Goal: Task Accomplishment & Management: Complete application form

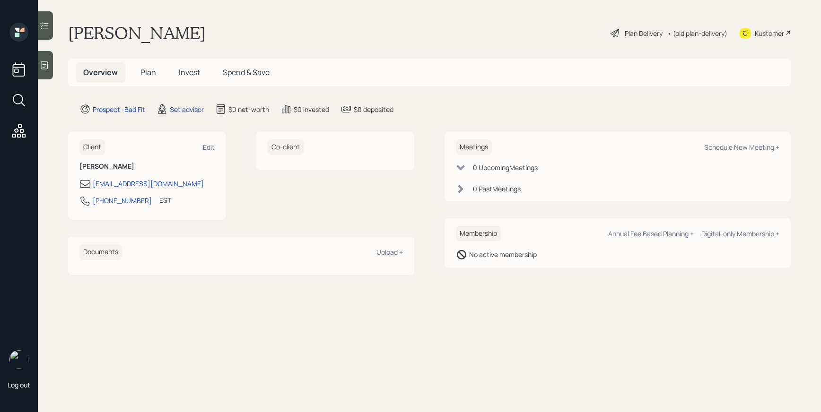
click at [178, 107] on div "Set advisor" at bounding box center [187, 109] width 34 height 10
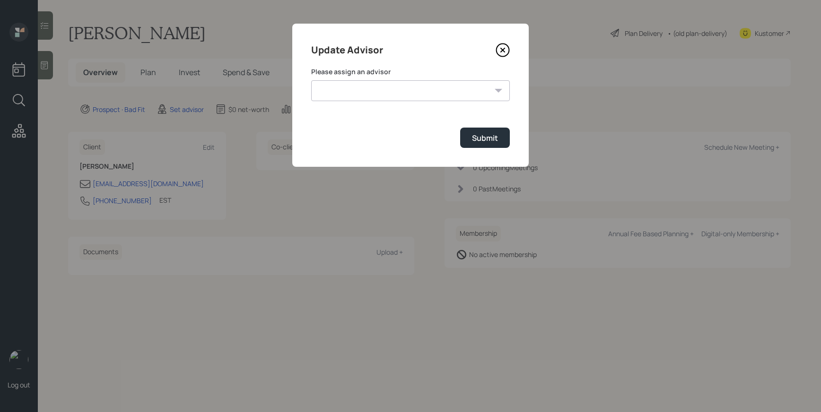
click at [405, 96] on select "James DiStasi Robby Grisanti Jonah Coleman Tyler End Treva Nostdahl Eric Schwar…" at bounding box center [410, 90] width 199 height 21
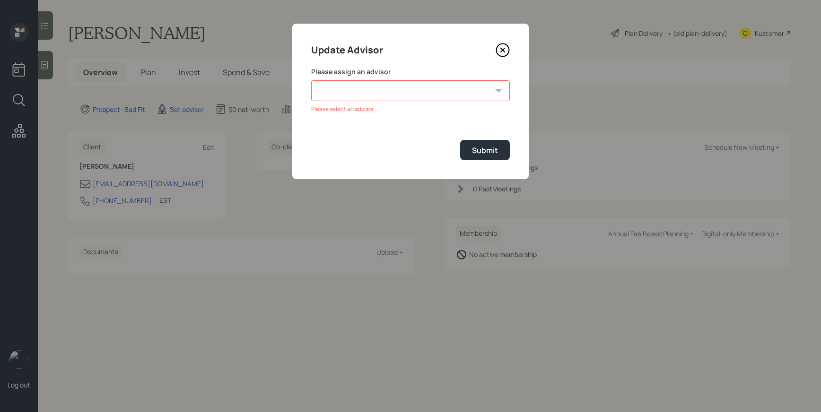
click at [504, 47] on icon at bounding box center [502, 50] width 14 height 14
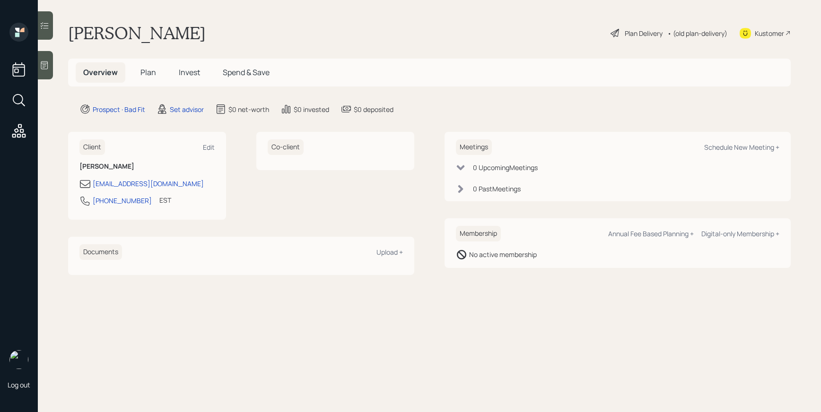
click at [472, 34] on div "Aleksandra Szegda Plan Delivery • (old plan-delivery) Kustomer" at bounding box center [429, 33] width 722 height 21
click at [140, 70] on span "Plan" at bounding box center [148, 72] width 16 height 10
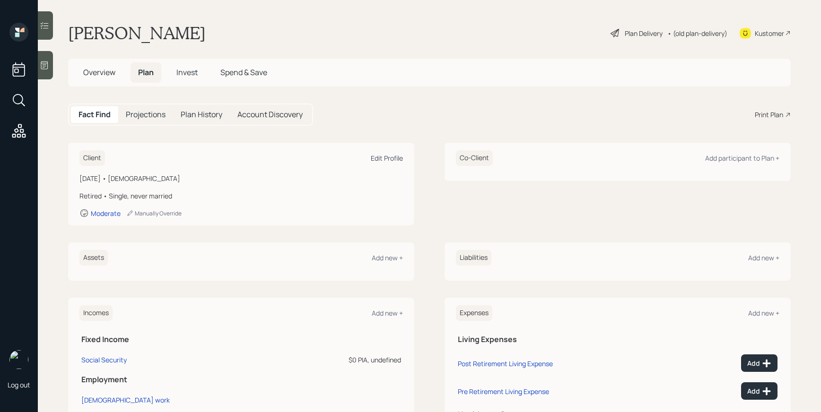
click at [383, 160] on div "Edit Profile" at bounding box center [387, 158] width 32 height 9
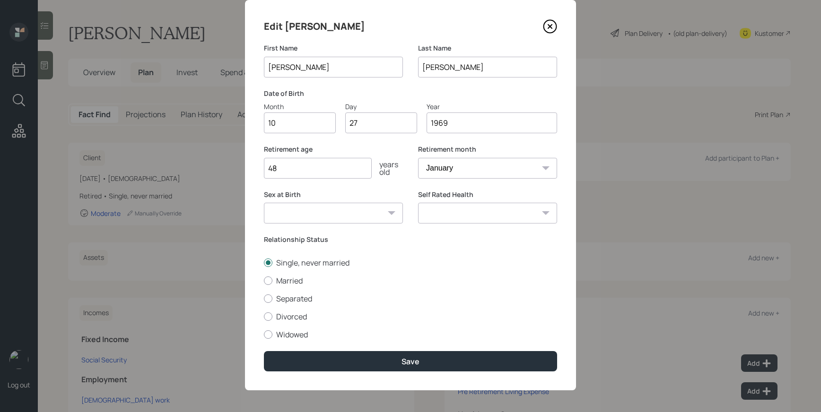
scroll to position [26, 0]
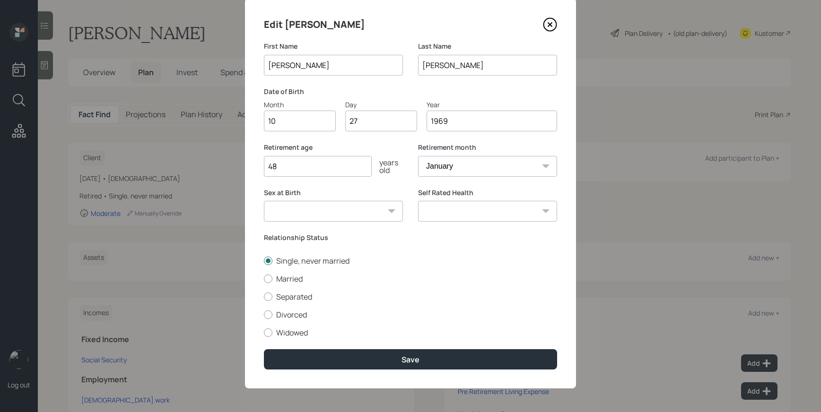
click at [282, 238] on label "Relationship Status" at bounding box center [410, 237] width 293 height 9
click at [343, 258] on label "Single, never married" at bounding box center [410, 261] width 293 height 10
click at [264, 260] on input "Single, never married" at bounding box center [263, 260] width 0 height 0
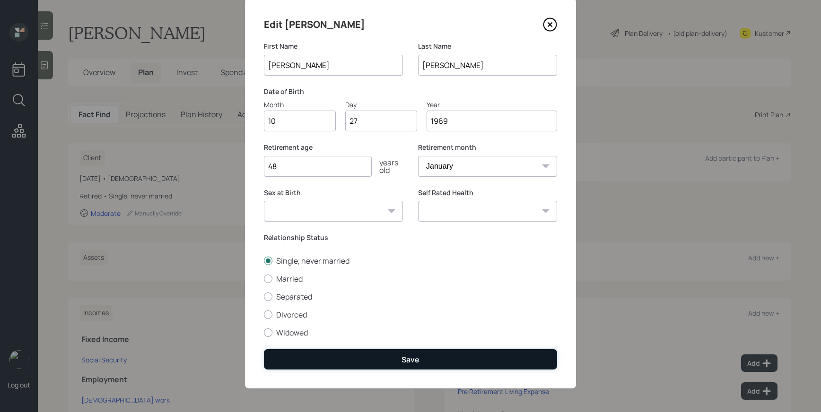
click at [427, 358] on button "Save" at bounding box center [410, 359] width 293 height 20
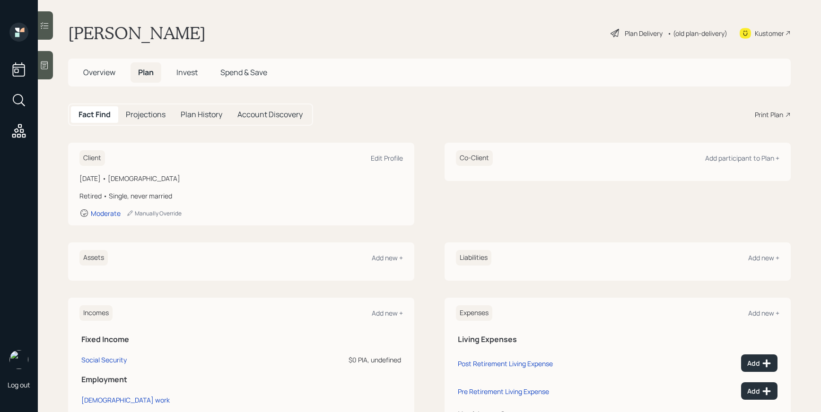
click at [612, 36] on div "Plan Delivery" at bounding box center [636, 32] width 54 height 11
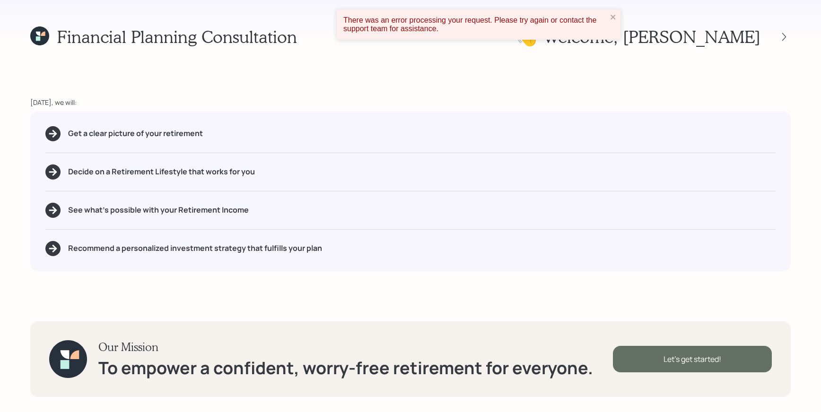
click at [698, 357] on div "Let's get started!" at bounding box center [692, 359] width 159 height 26
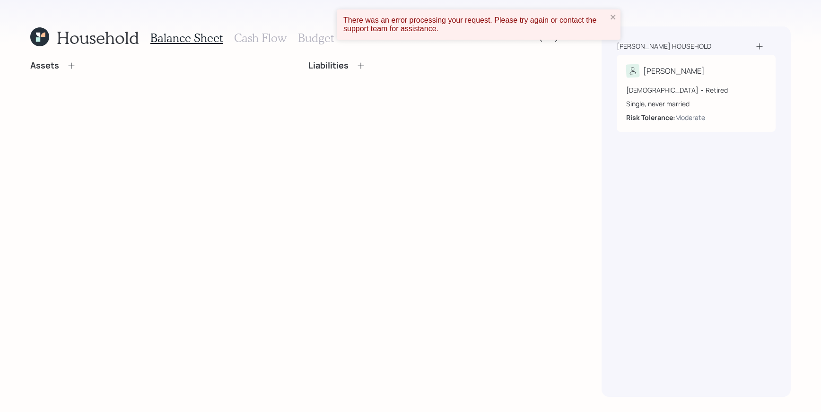
click at [71, 67] on icon at bounding box center [71, 65] width 9 height 9
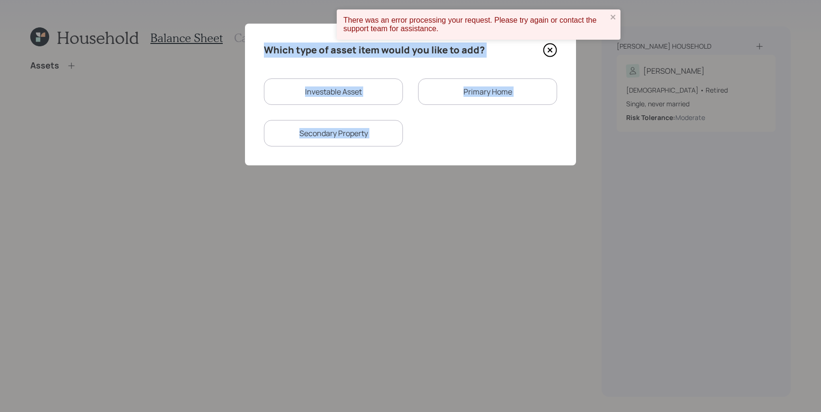
click at [440, 125] on div "Investable Asset Primary Home Secondary Property" at bounding box center [410, 112] width 293 height 68
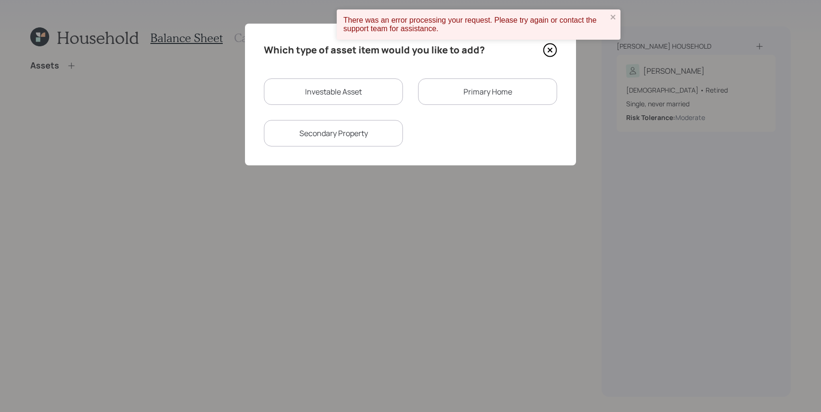
click at [455, 149] on div "Which type of asset item would you like to add? Investable Asset Primary Home S…" at bounding box center [410, 95] width 331 height 142
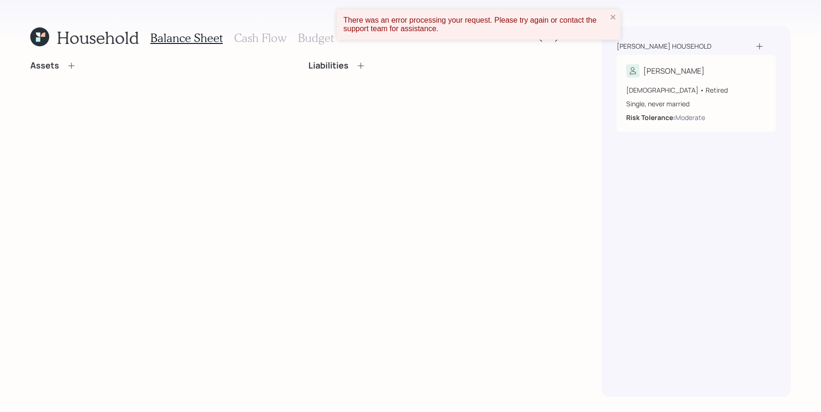
click at [72, 64] on icon at bounding box center [71, 65] width 9 height 9
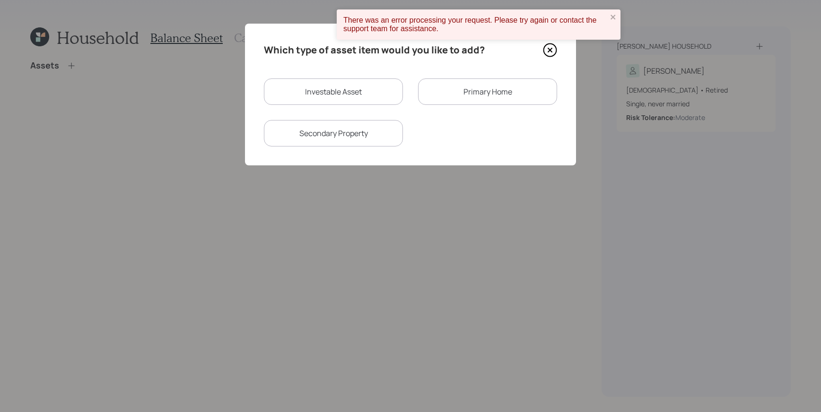
click at [327, 86] on div "Investable Asset" at bounding box center [333, 91] width 139 height 26
select select "taxable"
select select "balanced"
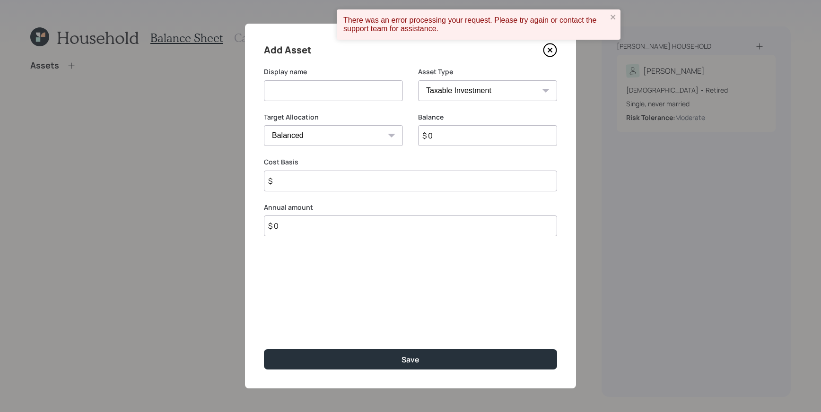
click at [337, 90] on input at bounding box center [333, 90] width 139 height 21
type input "Fidelity 401K"
click at [477, 132] on input "$ 0" at bounding box center [487, 135] width 139 height 21
type input "$ 100,000"
click at [539, 87] on select "SEP [PERSON_NAME] IRA 401(k) [PERSON_NAME] 401(k) 403(b) [PERSON_NAME] 403(b) 4…" at bounding box center [487, 90] width 139 height 21
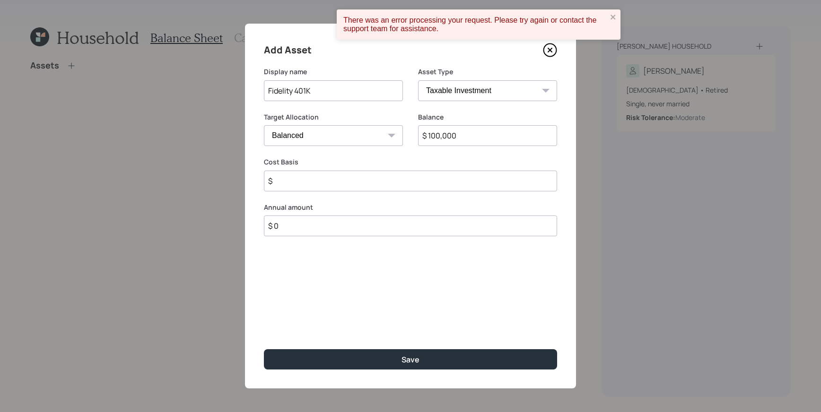
select select "company_sponsored"
click at [418, 80] on select "SEP [PERSON_NAME] IRA 401(k) [PERSON_NAME] 401(k) 403(b) [PERSON_NAME] 403(b) 4…" at bounding box center [487, 90] width 139 height 21
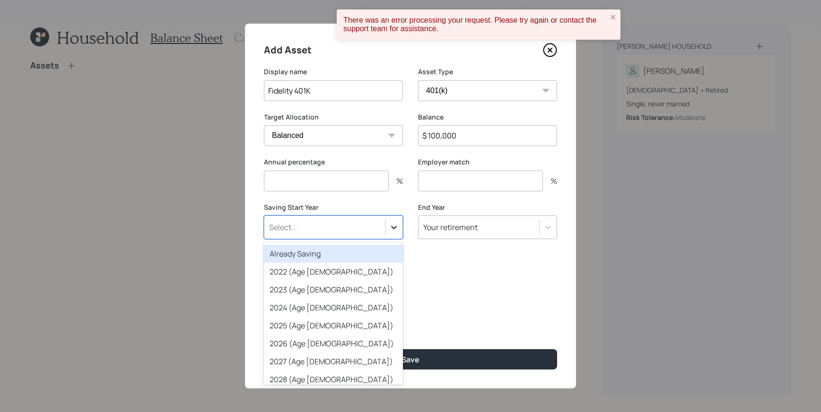
click at [397, 226] on icon at bounding box center [393, 227] width 9 height 9
click at [370, 254] on div "Already Saving" at bounding box center [333, 254] width 139 height 18
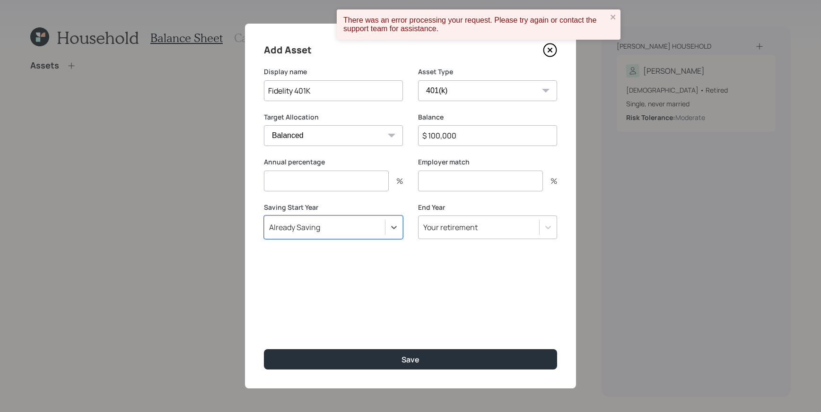
click at [416, 371] on div "Add Asset Display name Fidelity 401K Asset Type SEP [PERSON_NAME] IRA 401(k) [P…" at bounding box center [410, 206] width 331 height 365
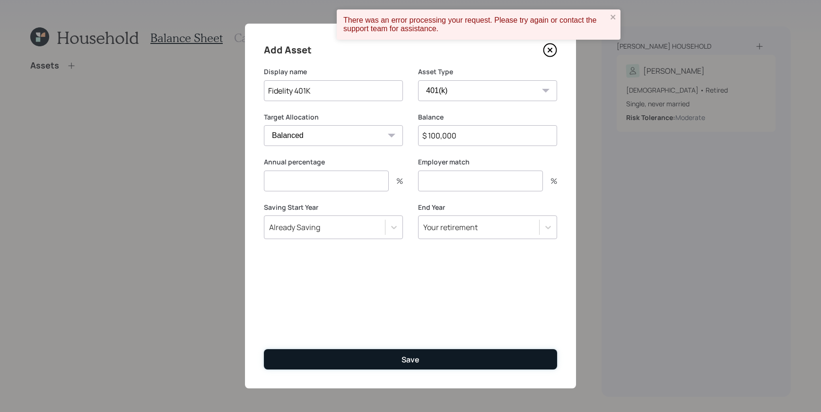
click at [417, 365] on button "Save" at bounding box center [410, 359] width 293 height 20
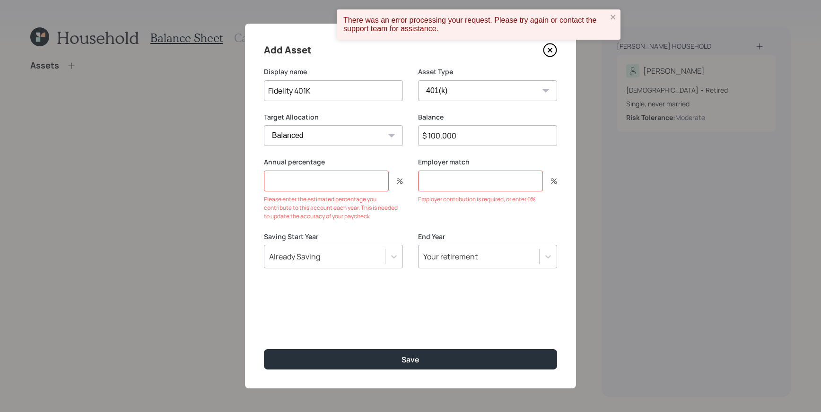
click at [328, 174] on input "number" at bounding box center [326, 181] width 125 height 21
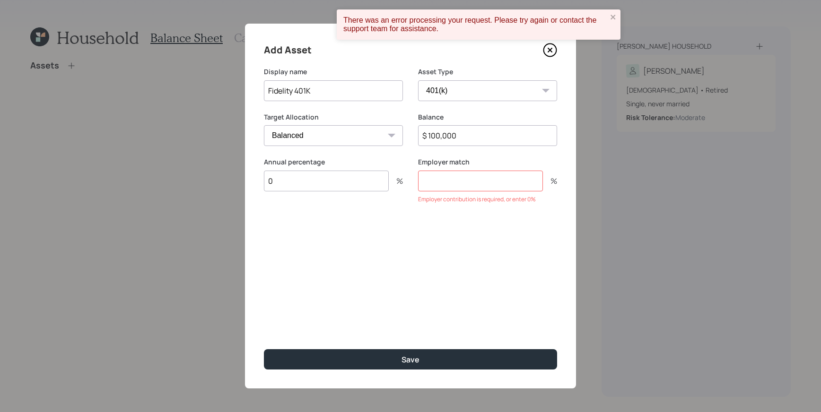
type input "0"
click at [484, 176] on input "number" at bounding box center [480, 181] width 125 height 21
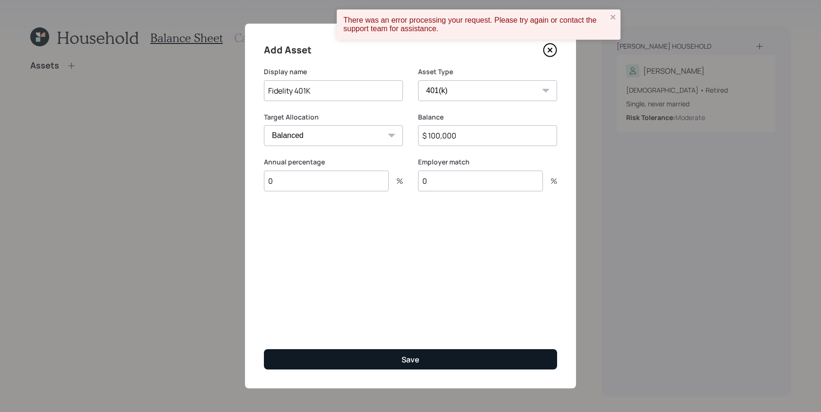
type input "0"
drag, startPoint x: 426, startPoint y: 356, endPoint x: 427, endPoint y: 364, distance: 7.6
click at [426, 356] on button "Save" at bounding box center [410, 359] width 293 height 20
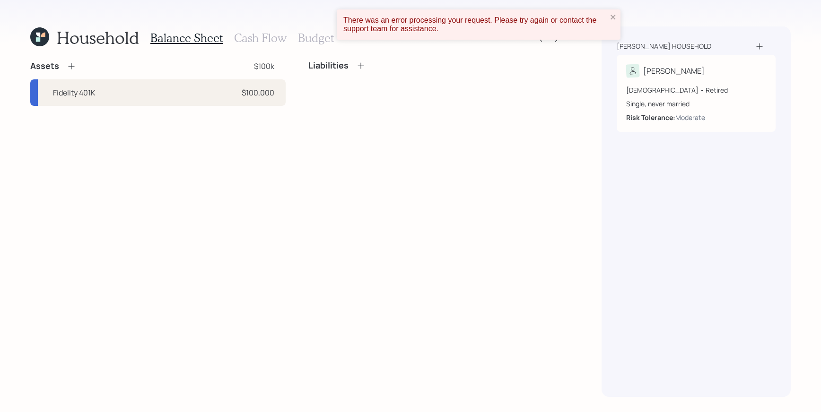
click at [70, 65] on icon at bounding box center [71, 65] width 9 height 9
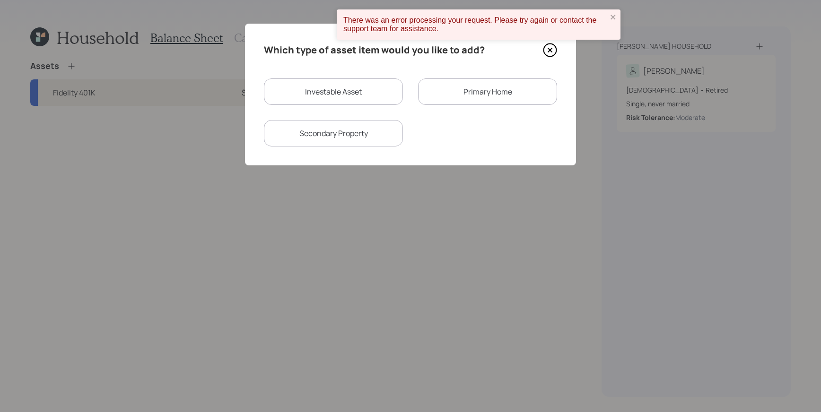
click at [338, 94] on div "Investable Asset" at bounding box center [333, 91] width 139 height 26
select select "taxable"
select select "balanced"
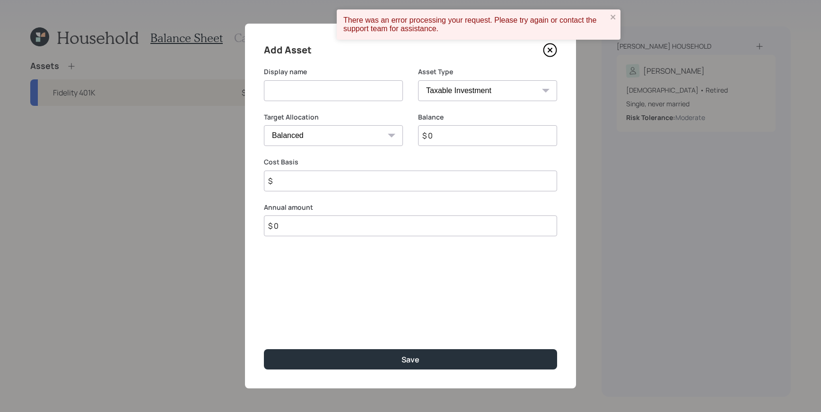
click at [356, 99] on input at bounding box center [333, 90] width 139 height 21
type input "[PERSON_NAME]"
click at [473, 79] on div "Asset Type SEP [PERSON_NAME] IRA 401(k) [PERSON_NAME] 401(k) 403(b) [PERSON_NAM…" at bounding box center [487, 84] width 139 height 34
click at [473, 86] on select "SEP [PERSON_NAME] IRA 401(k) [PERSON_NAME] 401(k) 403(b) [PERSON_NAME] 403(b) 4…" at bounding box center [487, 90] width 139 height 21
select select "ira"
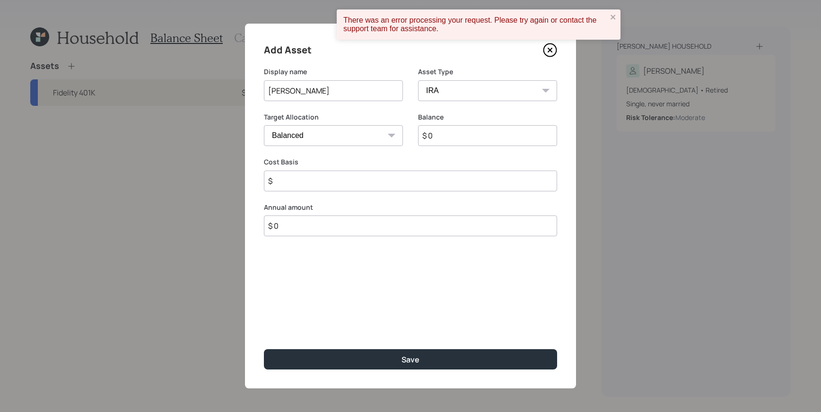
click at [418, 80] on select "SEP [PERSON_NAME] IRA 401(k) [PERSON_NAME] 401(k) 403(b) [PERSON_NAME] 403(b) 4…" at bounding box center [487, 90] width 139 height 21
type input "$"
click at [461, 136] on input "$ 0" at bounding box center [487, 135] width 139 height 21
type input "$ 211,000"
click at [396, 294] on div "Add Asset Display name [PERSON_NAME] Asset Type SEP [PERSON_NAME] IRA 401(k) [P…" at bounding box center [410, 206] width 331 height 365
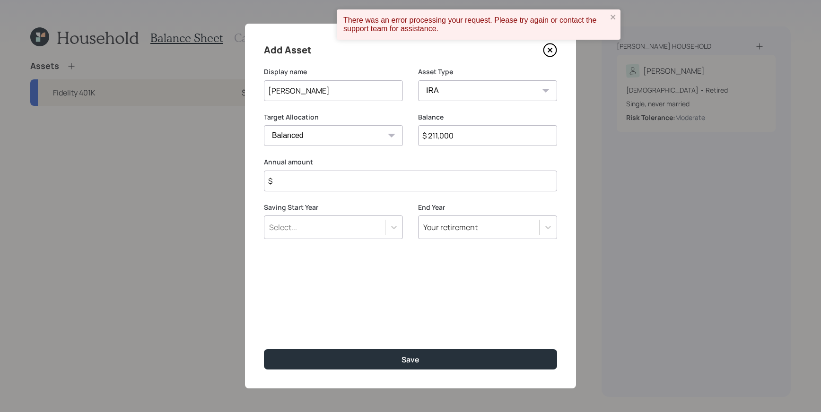
click at [372, 174] on input "$" at bounding box center [410, 181] width 293 height 21
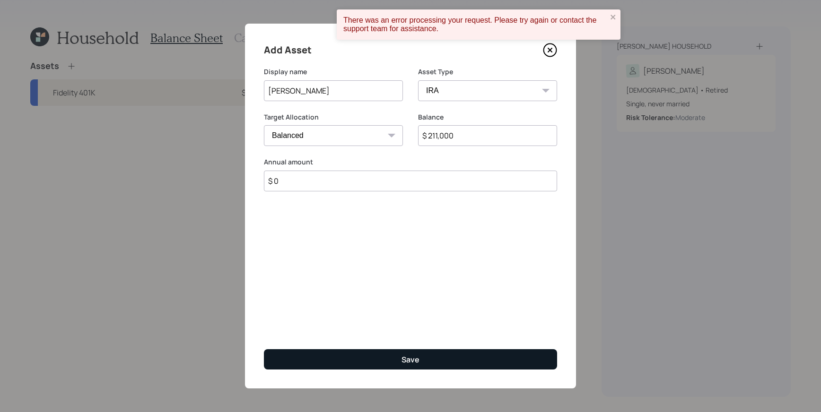
type input "$ 0"
click at [448, 358] on button "Save" at bounding box center [410, 359] width 293 height 20
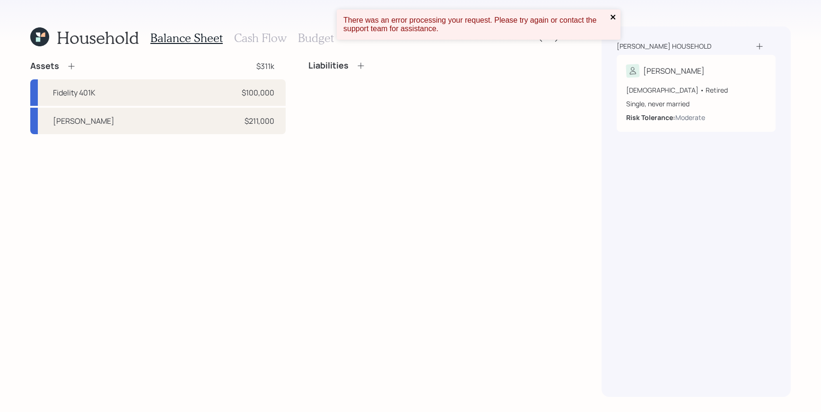
click at [612, 22] on div "There was an error processing your request. Please try again or contact the sup…" at bounding box center [479, 24] width 284 height 30
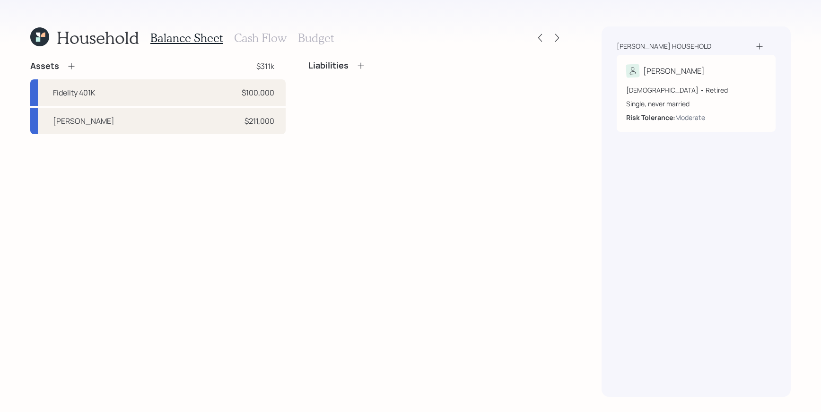
click at [72, 66] on icon at bounding box center [71, 66] width 6 height 6
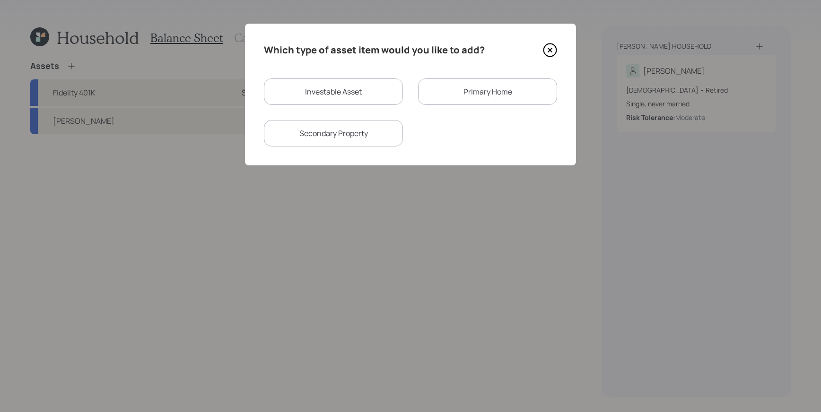
click at [357, 94] on div "Investable Asset" at bounding box center [333, 91] width 139 height 26
select select "taxable"
select select "balanced"
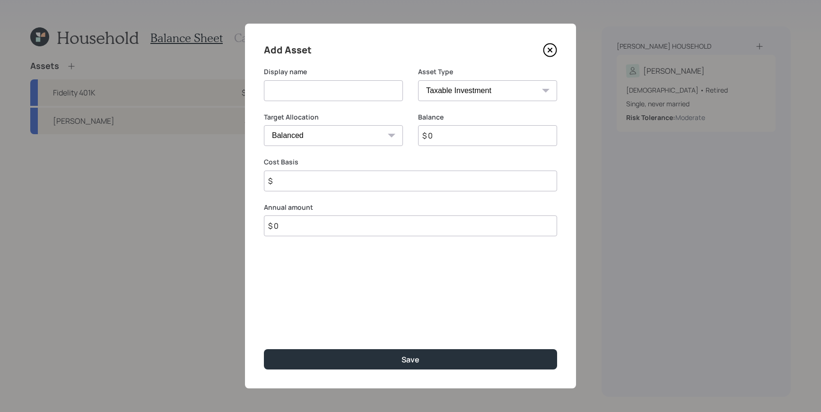
click at [379, 94] on input at bounding box center [333, 90] width 139 height 21
type input "Savings"
click at [485, 94] on select "SEP [PERSON_NAME] IRA 401(k) [PERSON_NAME] 401(k) 403(b) [PERSON_NAME] 403(b) 4…" at bounding box center [487, 90] width 139 height 21
select select "emergency_fund"
click at [418, 80] on select "SEP [PERSON_NAME] IRA 401(k) [PERSON_NAME] 401(k) 403(b) [PERSON_NAME] 403(b) 4…" at bounding box center [487, 90] width 139 height 21
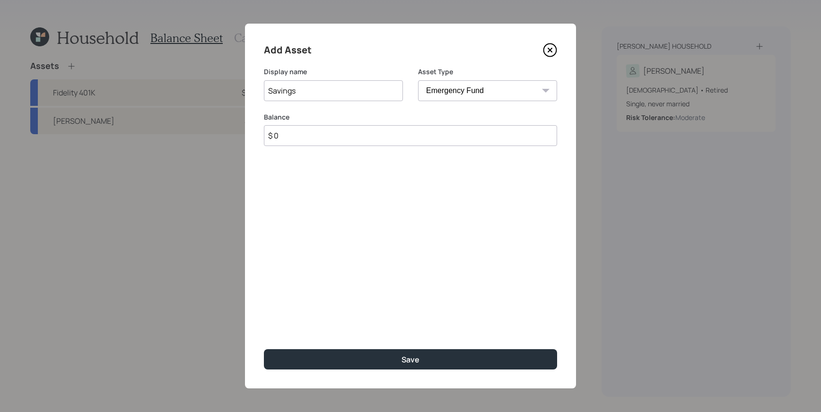
click at [427, 135] on input "$ 0" at bounding box center [410, 135] width 293 height 21
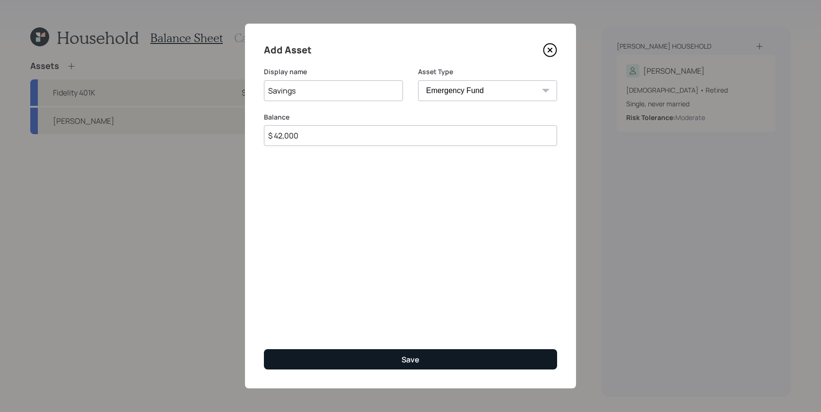
type input "$ 42,000"
click at [378, 366] on button "Save" at bounding box center [410, 359] width 293 height 20
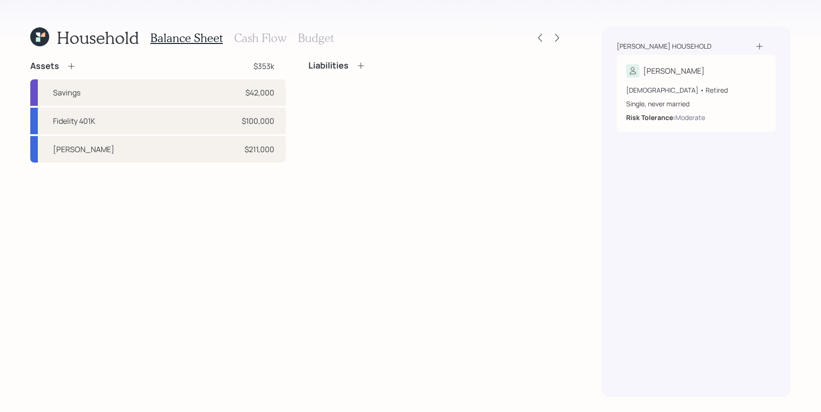
click at [73, 65] on icon at bounding box center [71, 65] width 9 height 9
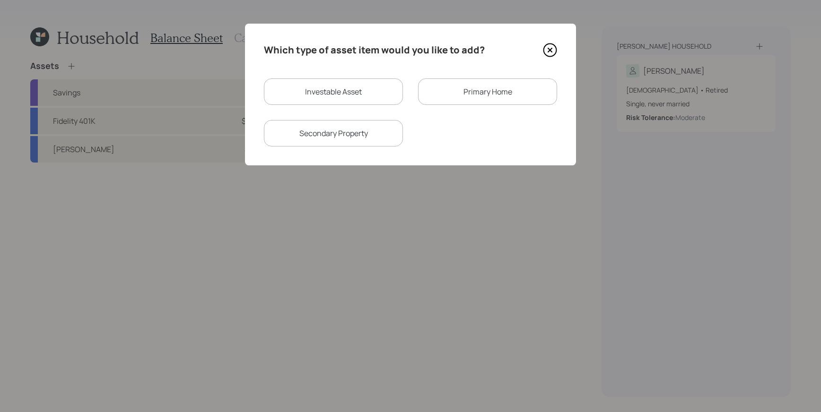
click at [472, 94] on div "Primary Home" at bounding box center [487, 91] width 139 height 26
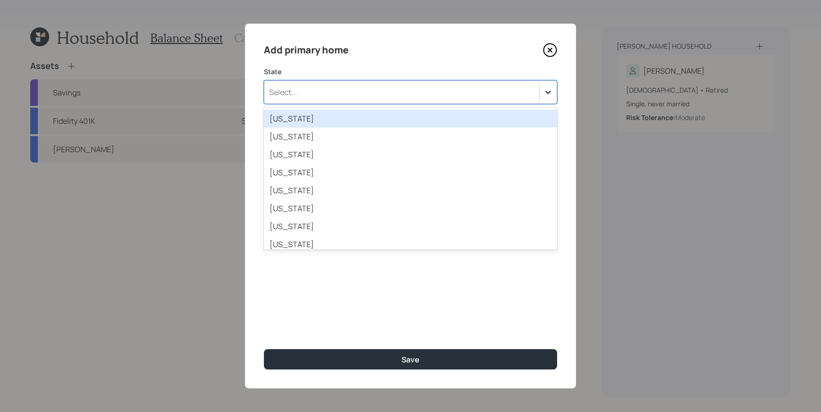
click at [549, 96] on icon at bounding box center [547, 91] width 9 height 9
click at [400, 122] on div "[US_STATE]" at bounding box center [410, 119] width 293 height 18
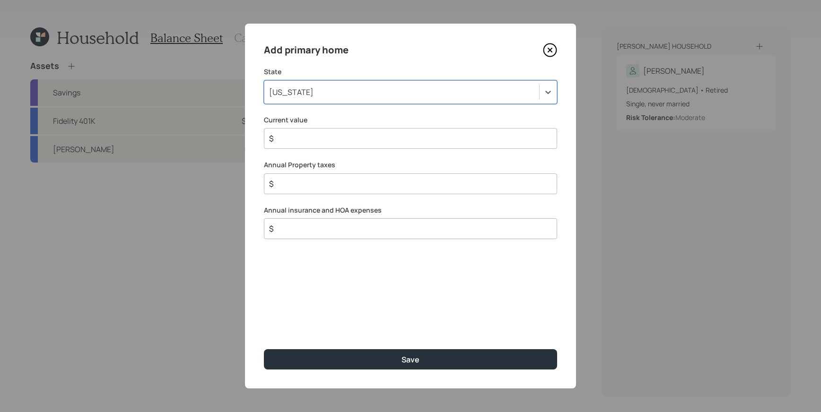
click at [339, 137] on input "$" at bounding box center [406, 138] width 277 height 11
click at [340, 136] on input "$" at bounding box center [406, 138] width 277 height 11
type input "$ 249,000"
click at [361, 163] on label "Annual Property taxes" at bounding box center [410, 164] width 293 height 9
click at [358, 176] on div "$" at bounding box center [410, 183] width 293 height 21
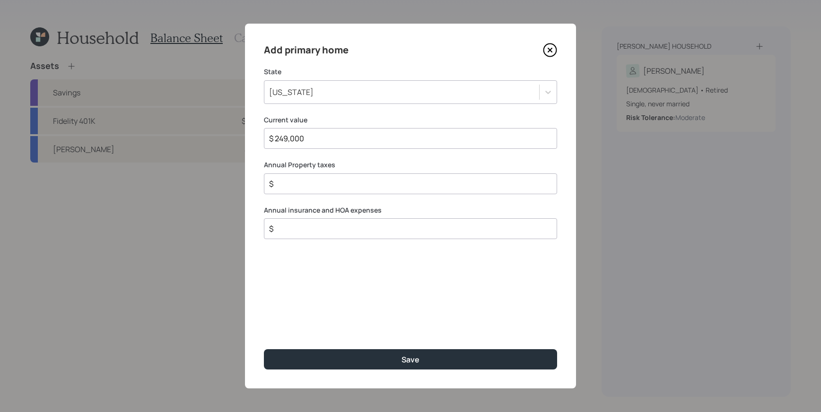
click at [357, 182] on input "$" at bounding box center [406, 183] width 277 height 11
click at [340, 223] on div "$" at bounding box center [410, 228] width 293 height 21
click at [333, 229] on input "$" at bounding box center [406, 228] width 277 height 11
click at [366, 177] on div "$" at bounding box center [410, 183] width 293 height 21
click at [355, 180] on input "$" at bounding box center [406, 183] width 277 height 11
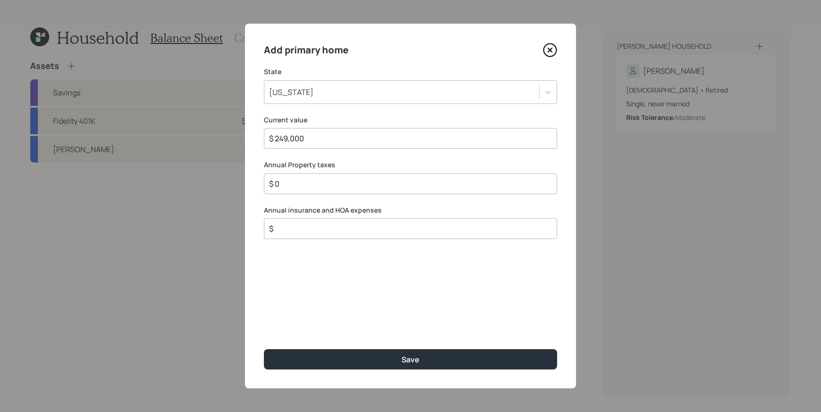
type input "$ 0"
click at [306, 235] on div "$" at bounding box center [410, 228] width 293 height 21
click at [307, 234] on input "$" at bounding box center [406, 228] width 277 height 11
type input "$ 800"
click at [320, 345] on div "Add primary home State [US_STATE] Current value $ 249,000 Annual Property taxes…" at bounding box center [410, 206] width 331 height 365
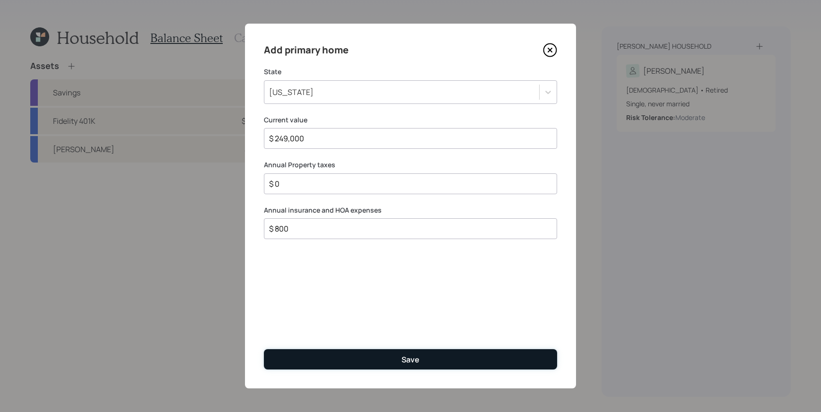
click at [319, 350] on button "Save" at bounding box center [410, 359] width 293 height 20
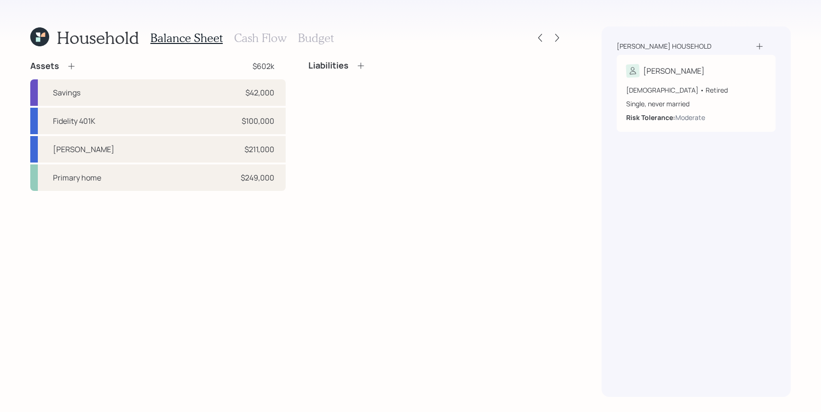
click at [35, 375] on div "Assets $602k Savings $42,000 Fidelity 401K $100,000 [PERSON_NAME] $211,000 Prim…" at bounding box center [296, 229] width 533 height 337
click at [178, 184] on div "Primary home $249,000" at bounding box center [157, 178] width 255 height 26
click at [363, 69] on icon at bounding box center [360, 65] width 9 height 9
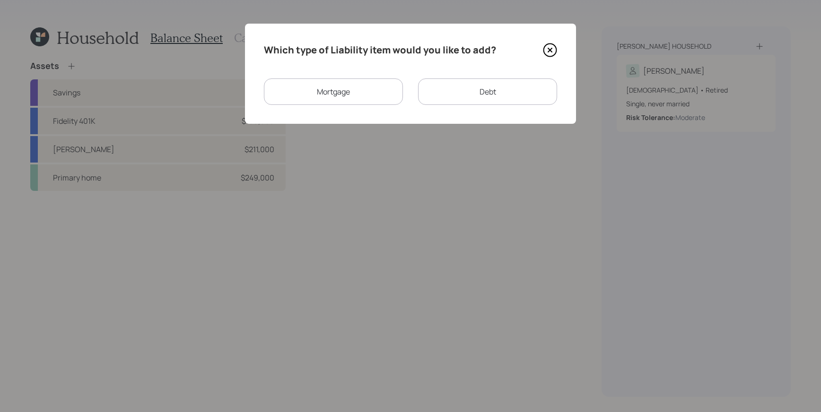
click at [349, 85] on div "Mortgage" at bounding box center [333, 91] width 139 height 26
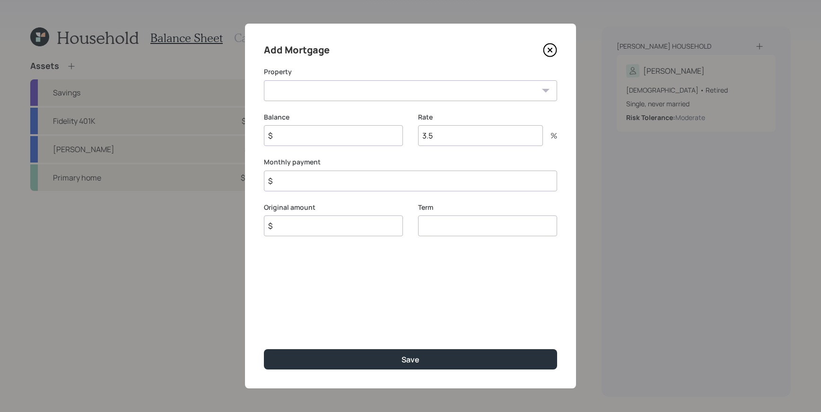
click at [344, 85] on select "AL Primary home" at bounding box center [410, 90] width 293 height 21
select select "326b545e-0fca-46c3-a60c-fa488b0ffc2f"
click at [264, 80] on select "AL Primary home" at bounding box center [410, 90] width 293 height 21
click at [449, 239] on div "Term" at bounding box center [487, 225] width 139 height 45
click at [450, 236] on input "number" at bounding box center [487, 226] width 139 height 21
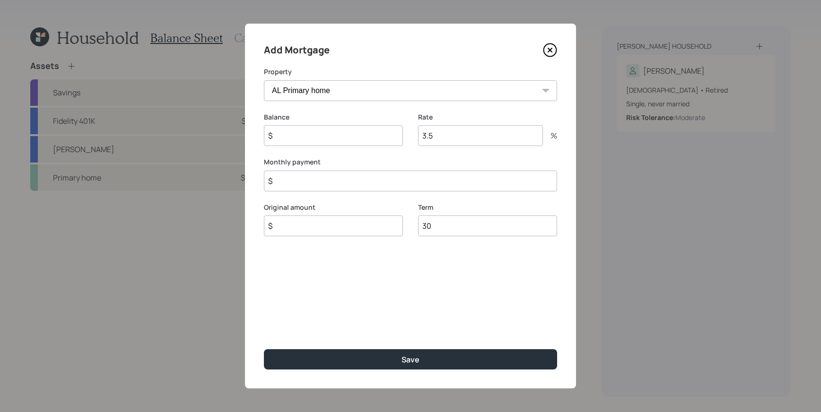
type input "30"
click at [336, 138] on input "$" at bounding box center [333, 135] width 139 height 21
type input "$ 249,000"
click at [467, 123] on div "Rate 3.5 %" at bounding box center [487, 130] width 139 height 34
click at [461, 133] on input "3.5" at bounding box center [480, 135] width 125 height 21
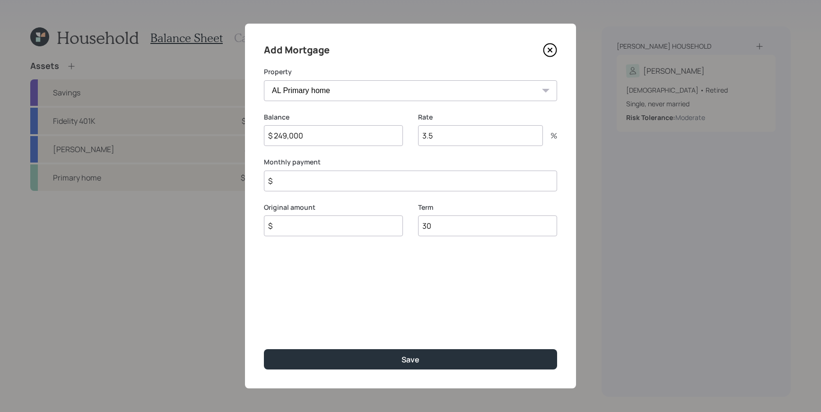
type input "3"
type input "6"
click at [340, 186] on input "$" at bounding box center [410, 181] width 293 height 21
type input "$ 1,850"
click at [364, 285] on div "Add Mortgage Property AL Primary home Balance $ 249,000 Rate 6 % Monthly paymen…" at bounding box center [410, 206] width 331 height 365
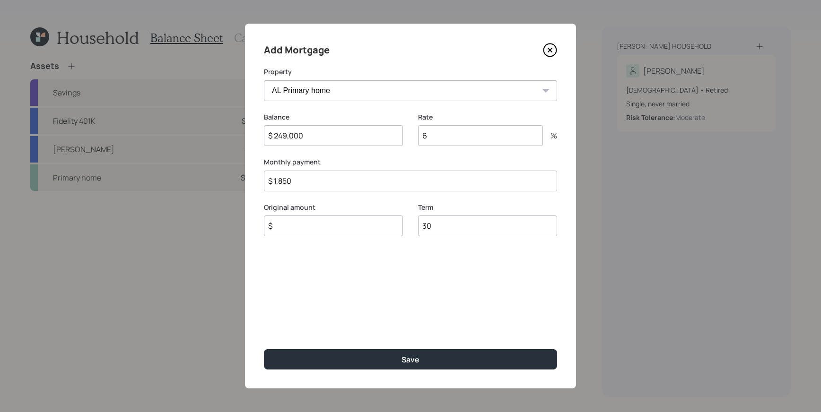
click at [326, 228] on input "$" at bounding box center [333, 226] width 139 height 21
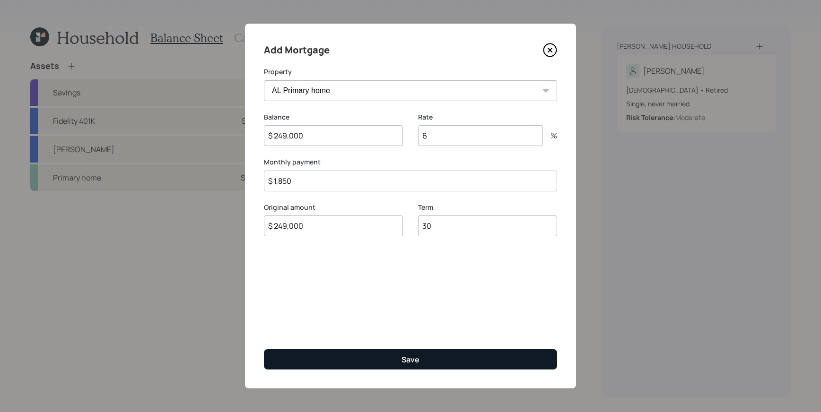
type input "$ 249,000"
click at [368, 360] on button "Save" at bounding box center [410, 359] width 293 height 20
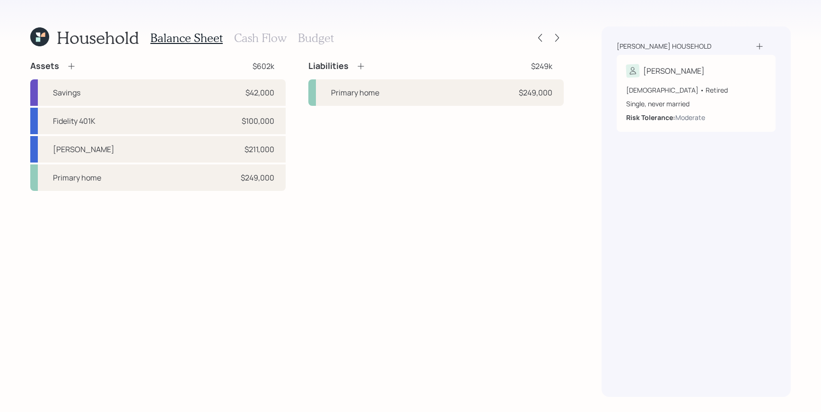
click at [359, 64] on icon at bounding box center [360, 65] width 9 height 9
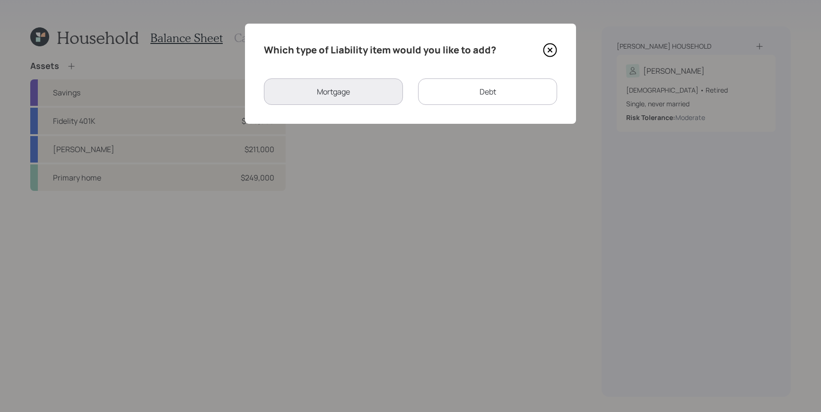
click at [458, 80] on div "Debt" at bounding box center [487, 91] width 139 height 26
select select "credit_card"
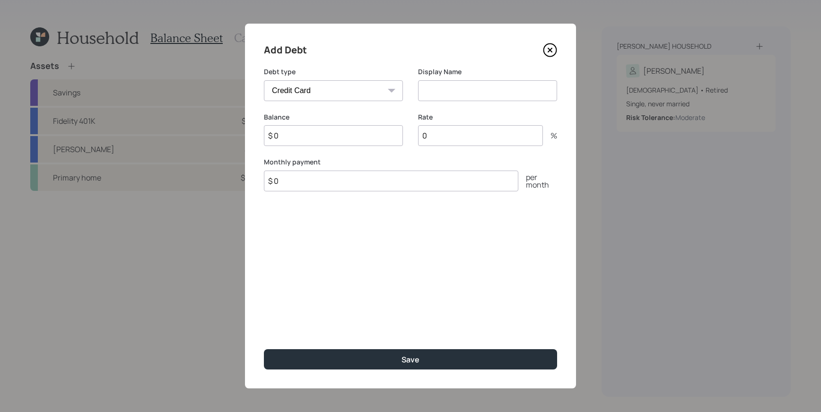
click at [458, 89] on input at bounding box center [487, 90] width 139 height 21
type input "Credit card"
click at [342, 134] on input "$ 0" at bounding box center [333, 135] width 139 height 21
type input "$ 12,000"
click at [475, 130] on input "0" at bounding box center [480, 135] width 125 height 21
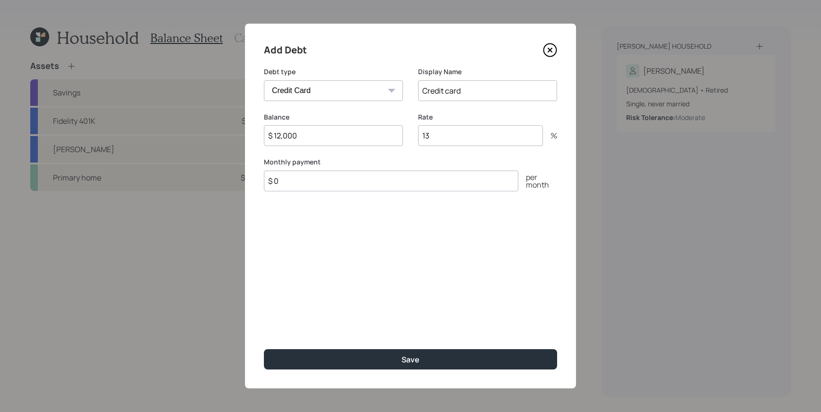
type input "13"
click at [331, 189] on input "$ 0" at bounding box center [391, 181] width 254 height 21
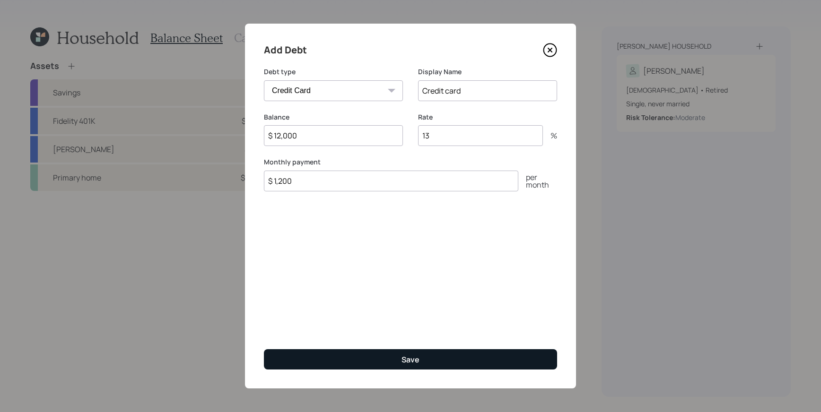
type input "$ 1,200"
click at [426, 349] on button "Save" at bounding box center [410, 359] width 293 height 20
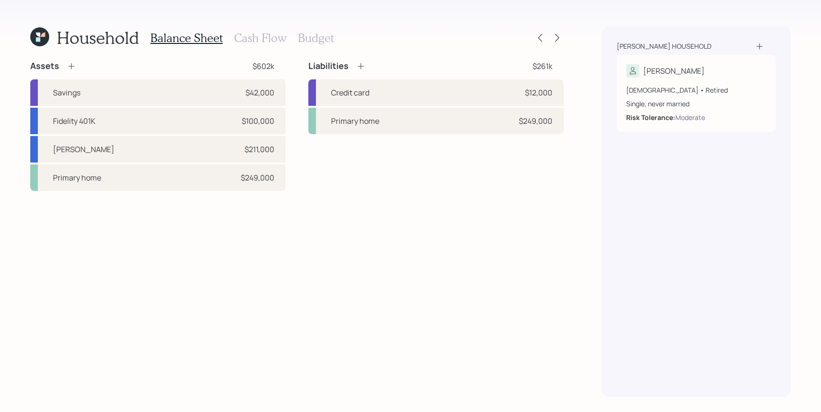
click at [250, 38] on h3 "Cash Flow" at bounding box center [260, 38] width 52 height 14
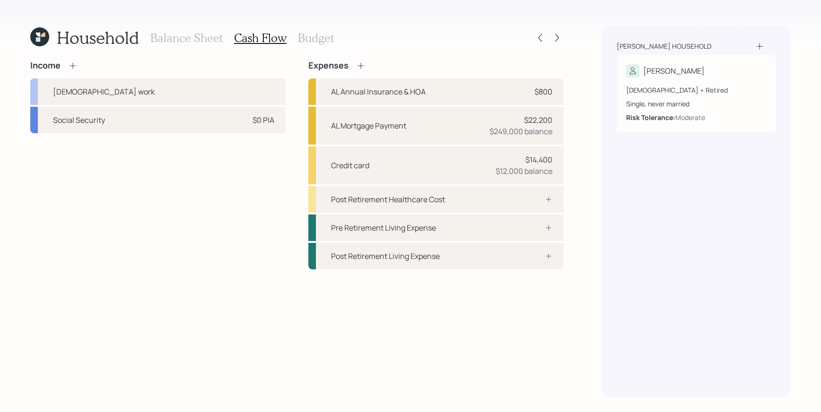
click at [75, 65] on icon at bounding box center [72, 65] width 6 height 6
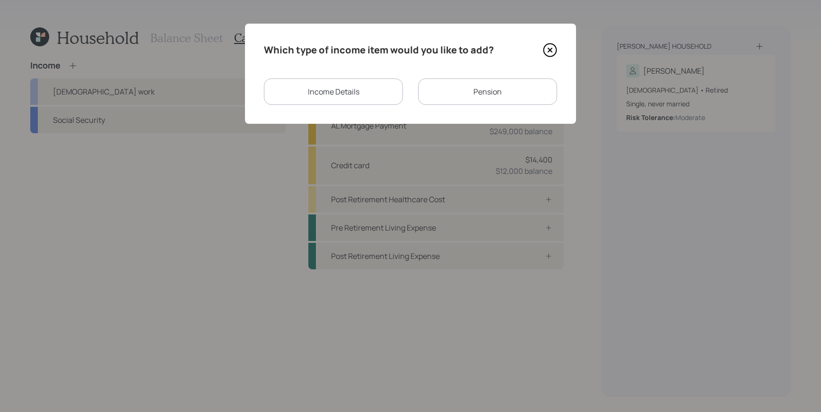
click at [357, 89] on div "Income Details" at bounding box center [333, 91] width 139 height 26
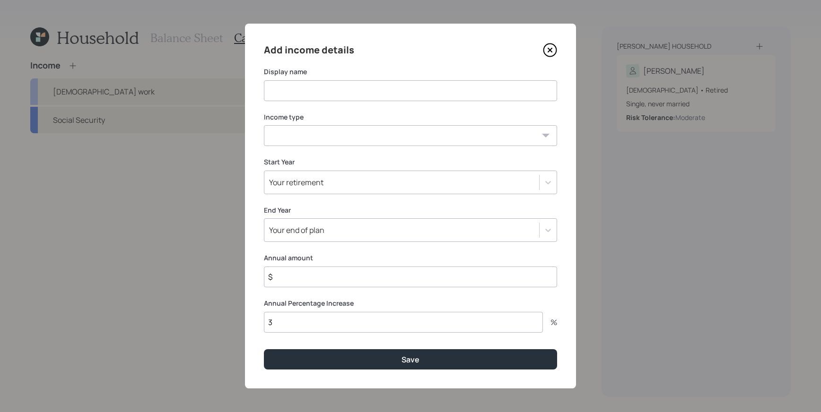
click at [365, 93] on input at bounding box center [410, 90] width 293 height 21
type input "VA benefits"
click at [525, 131] on select "[DEMOGRAPHIC_DATA] work [DEMOGRAPHIC_DATA] work Self employment Other" at bounding box center [410, 135] width 293 height 21
select select "other"
click at [264, 125] on select "[DEMOGRAPHIC_DATA] work [DEMOGRAPHIC_DATA] work Self employment Other" at bounding box center [410, 135] width 293 height 21
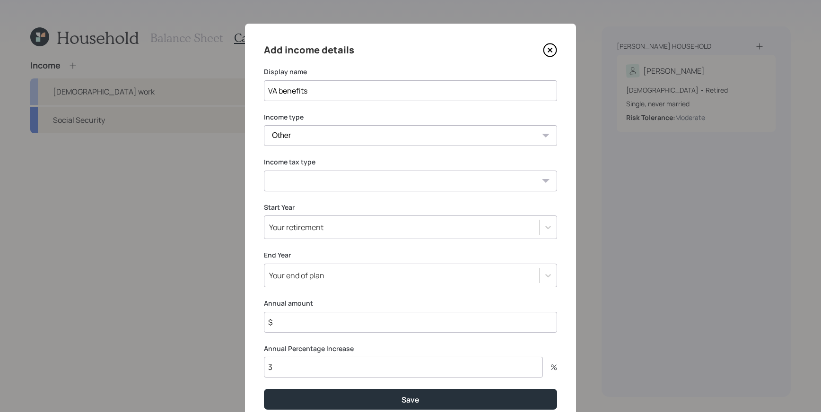
click at [353, 179] on select "Tax-free Earned Self Employment Alimony Royalties Pension / Annuity Interest Di…" at bounding box center [410, 181] width 293 height 21
select select "tax_free"
click at [264, 171] on select "Tax-free Earned Self Employment Alimony Royalties Pension / Annuity Interest Di…" at bounding box center [410, 181] width 293 height 21
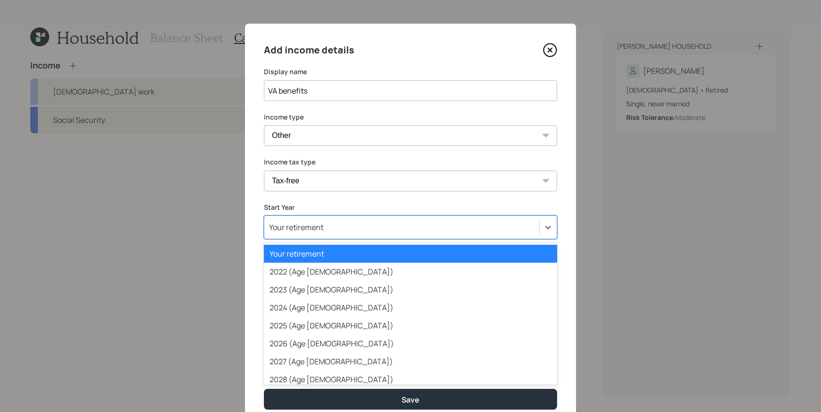
click at [510, 220] on div "Your retirement" at bounding box center [401, 227] width 275 height 16
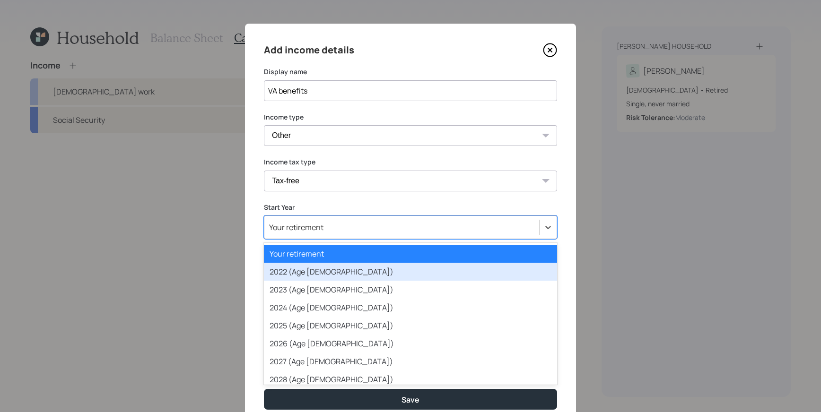
click at [245, 238] on div "Add income details Display name VA benefits Income type [DEMOGRAPHIC_DATA] work…" at bounding box center [410, 226] width 331 height 405
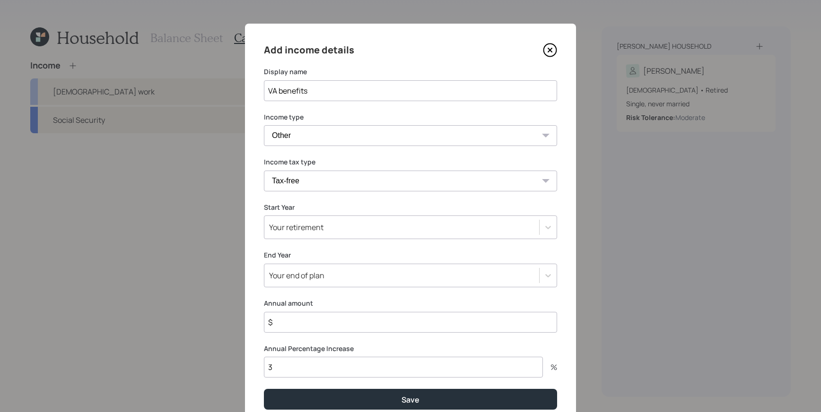
click at [341, 324] on input "$" at bounding box center [410, 322] width 293 height 21
type input "$ 39,600"
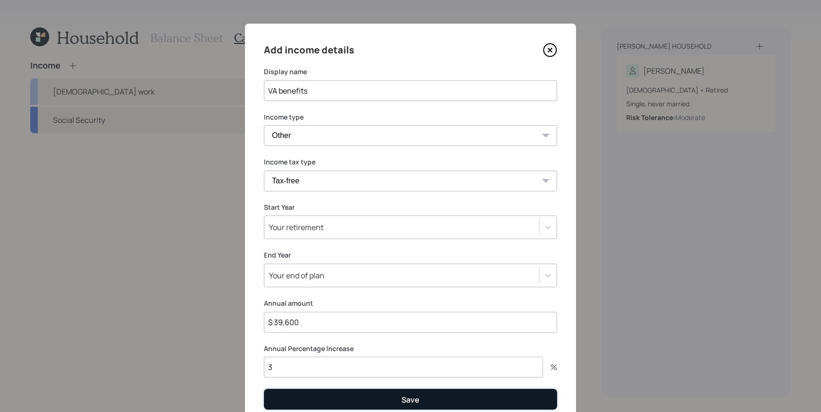
click at [397, 401] on button "Save" at bounding box center [410, 399] width 293 height 20
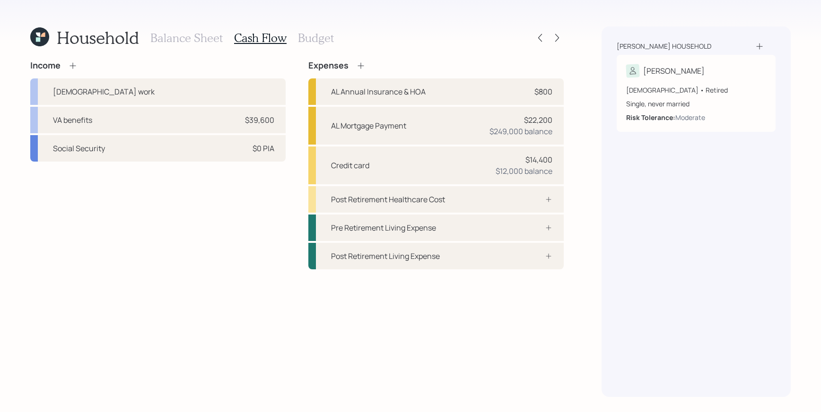
click at [177, 121] on div "VA benefits $39,600" at bounding box center [157, 120] width 255 height 26
click at [177, 121] on div "Income [DEMOGRAPHIC_DATA] work VA benefits $39,600 Social Security $0 PIA Expen…" at bounding box center [296, 165] width 533 height 209
select select "other"
click at [83, 65] on div "Income" at bounding box center [157, 66] width 255 height 10
click at [72, 63] on icon at bounding box center [72, 65] width 9 height 9
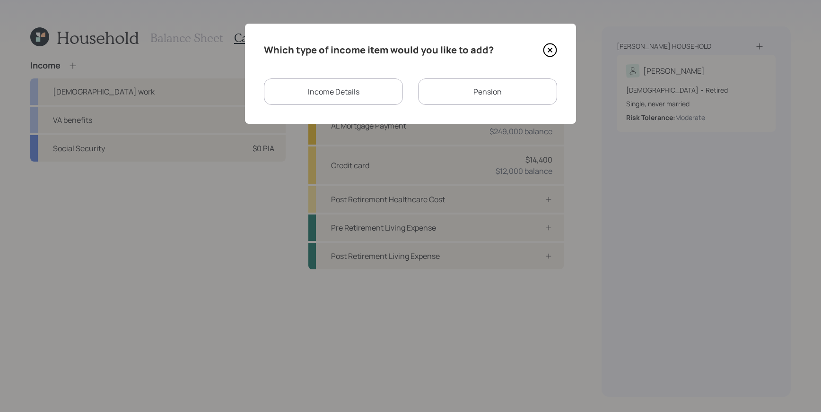
click at [355, 98] on div "Income Details" at bounding box center [333, 91] width 139 height 26
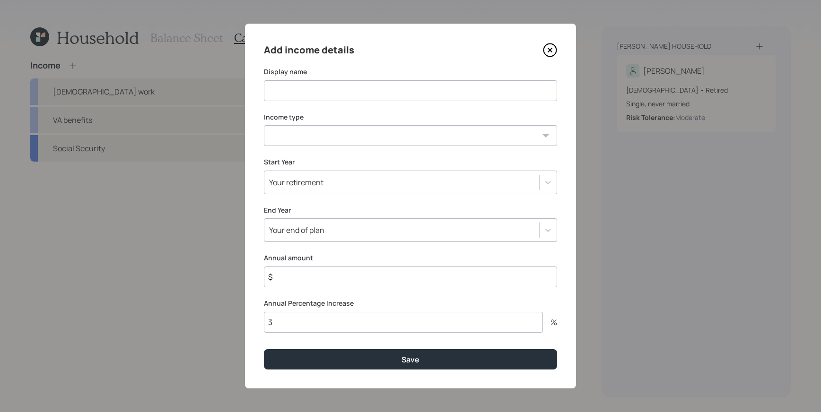
click at [322, 91] on input at bounding box center [410, 90] width 293 height 21
type input "SSDI"
click at [411, 143] on select "[DEMOGRAPHIC_DATA] work [DEMOGRAPHIC_DATA] work Self employment Other" at bounding box center [410, 135] width 293 height 21
select select "other"
click at [264, 125] on select "[DEMOGRAPHIC_DATA] work [DEMOGRAPHIC_DATA] work Self employment Other" at bounding box center [410, 135] width 293 height 21
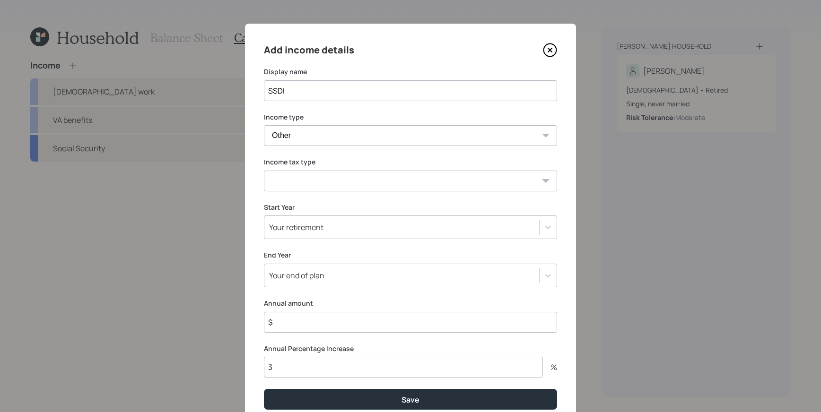
click at [359, 176] on select "Tax-free Earned Self Employment Alimony Royalties Pension / Annuity Interest Di…" at bounding box center [410, 181] width 293 height 21
select select "social_security"
click at [264, 171] on select "Tax-free Earned Self Employment Alimony Royalties Pension / Annuity Interest Di…" at bounding box center [410, 181] width 293 height 21
click at [312, 321] on input "$" at bounding box center [410, 322] width 293 height 21
click at [503, 216] on div "Your retirement" at bounding box center [410, 228] width 293 height 24
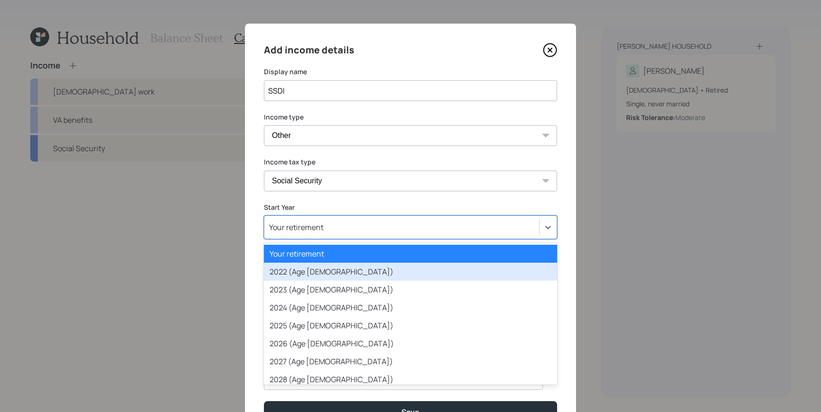
click at [423, 274] on div "2022 (Age [DEMOGRAPHIC_DATA])" at bounding box center [410, 272] width 293 height 18
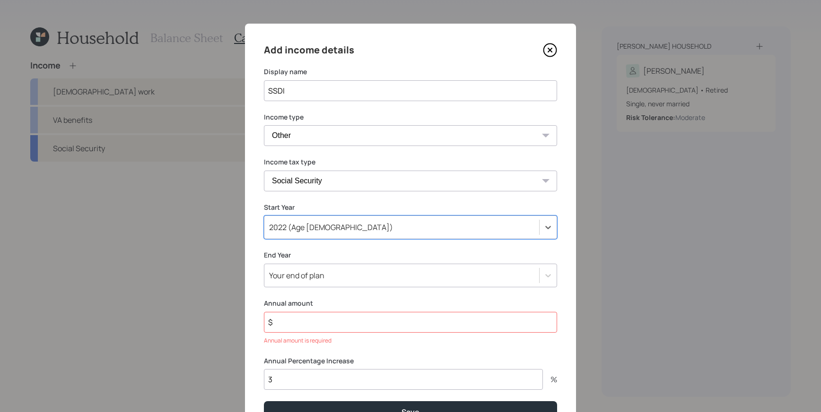
click at [346, 319] on input "$" at bounding box center [410, 322] width 293 height 21
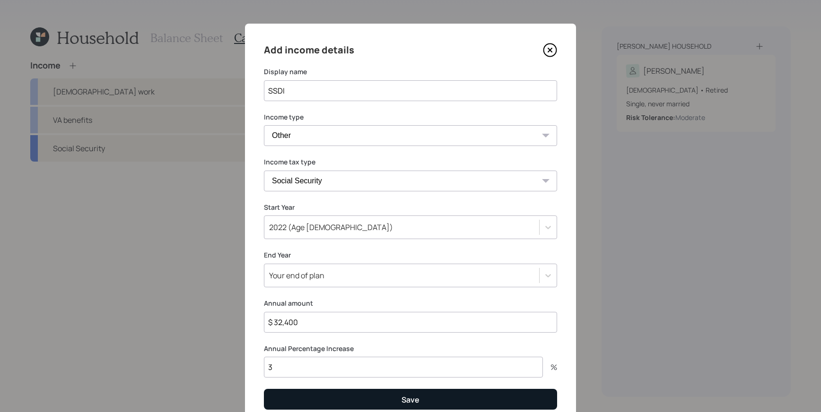
type input "$ 32,400"
click at [422, 404] on button "Save" at bounding box center [410, 399] width 293 height 20
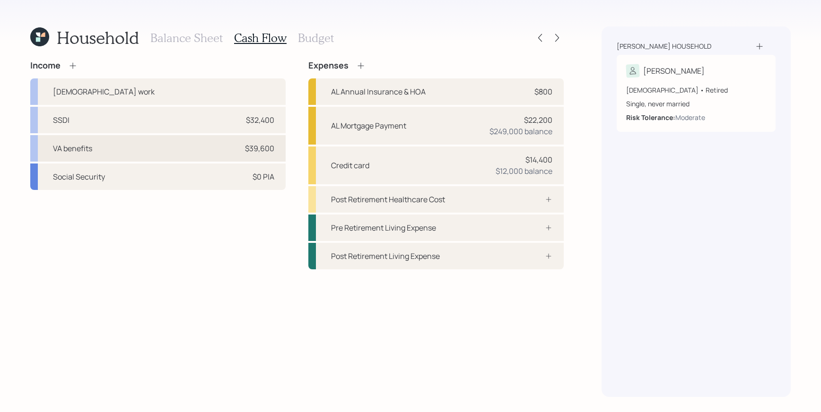
click at [231, 142] on div "VA benefits $39,600" at bounding box center [157, 148] width 255 height 26
select select "other"
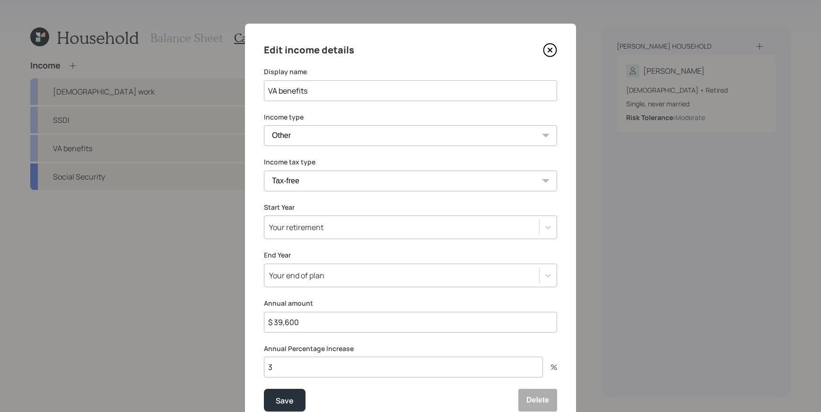
drag, startPoint x: 341, startPoint y: 318, endPoint x: 193, endPoint y: 308, distance: 147.9
click at [193, 308] on div "Edit income details Display name VA benefits Income type [DEMOGRAPHIC_DATA] wor…" at bounding box center [410, 206] width 821 height 412
type input "$ 32,928"
click at [543, 48] on icon at bounding box center [550, 50] width 14 height 14
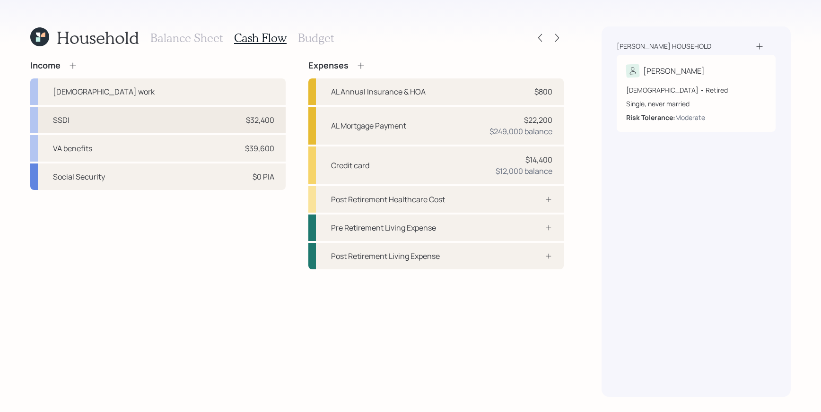
click at [266, 119] on div "$32,400" at bounding box center [260, 119] width 28 height 11
select select "other"
select select "social_security"
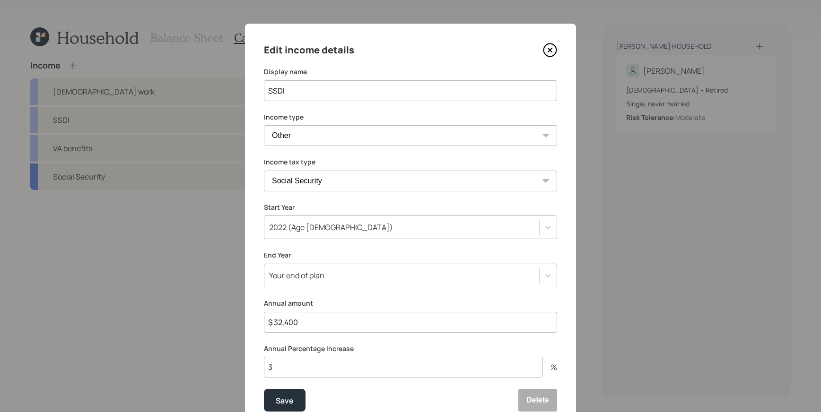
click at [320, 325] on input "$ 32,400" at bounding box center [410, 322] width 293 height 21
type input "$ 32,928"
click at [276, 399] on div "Save" at bounding box center [285, 401] width 18 height 13
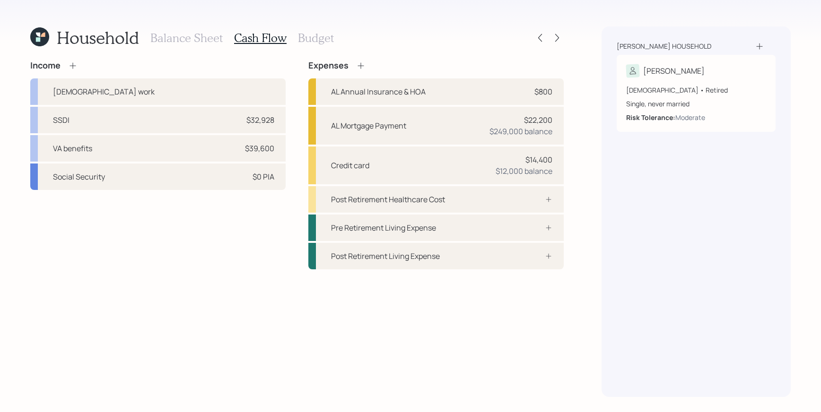
click at [315, 43] on h3 "Budget" at bounding box center [316, 38] width 36 height 14
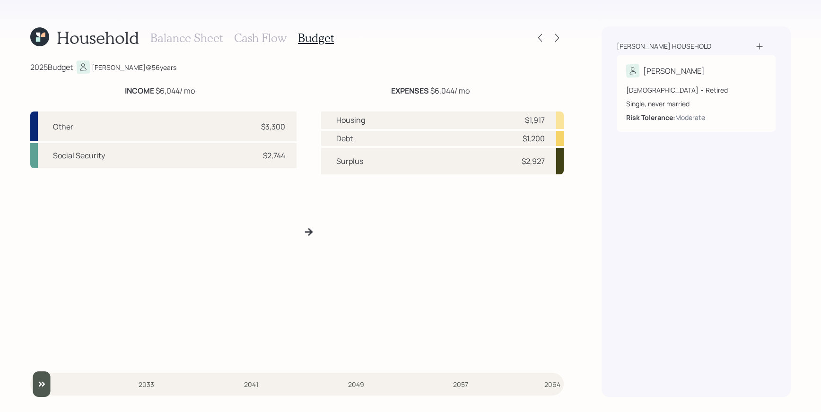
click at [269, 38] on h3 "Cash Flow" at bounding box center [260, 38] width 52 height 14
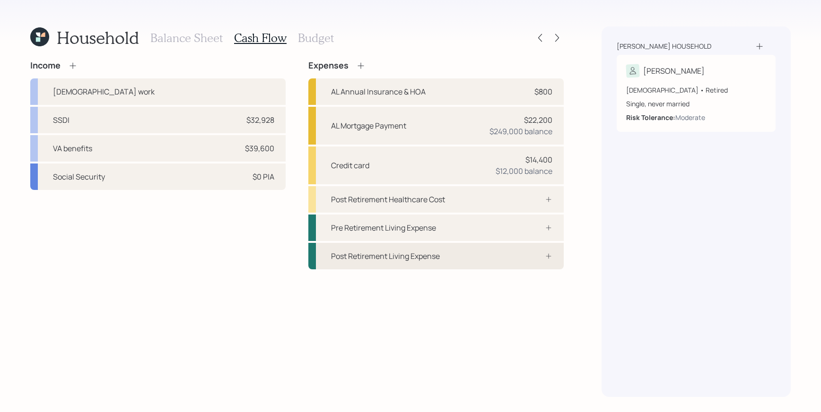
click at [425, 262] on div "Post Retirement Living Expense" at bounding box center [435, 256] width 255 height 26
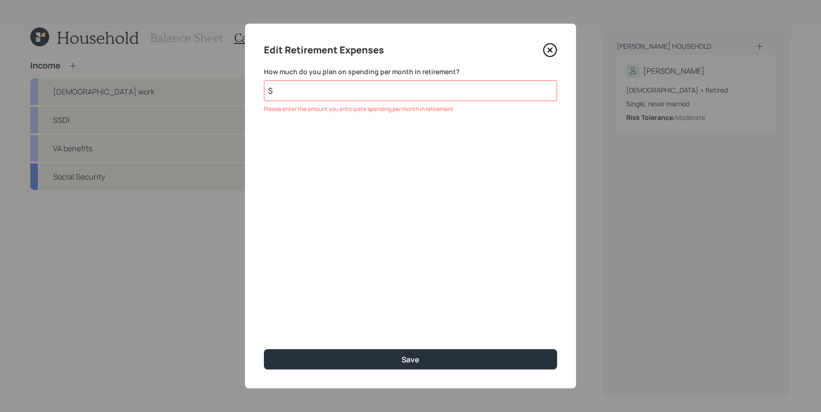
click at [362, 95] on input "$" at bounding box center [410, 90] width 293 height 21
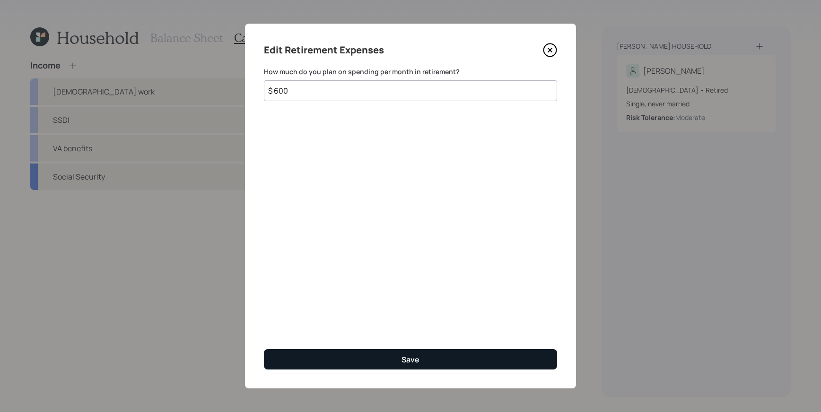
type input "$ 600"
click at [399, 365] on button "Save" at bounding box center [410, 359] width 293 height 20
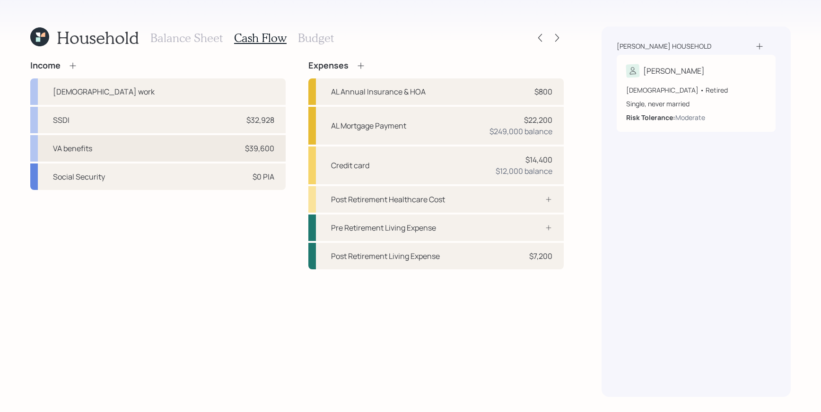
click at [242, 149] on div "VA benefits $39,600" at bounding box center [157, 148] width 255 height 26
select select "other"
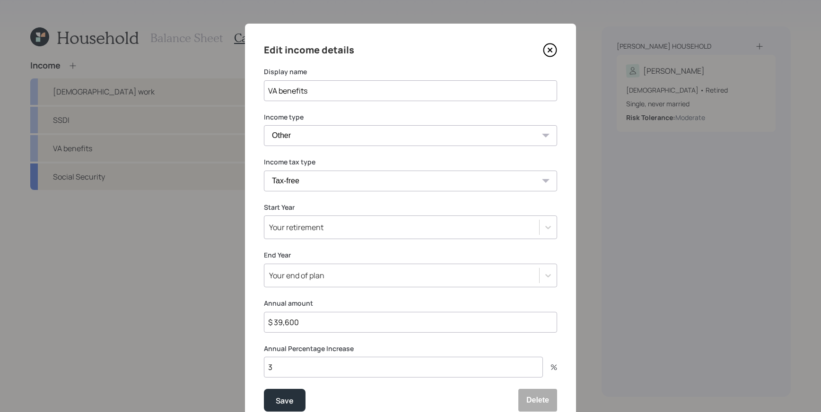
drag, startPoint x: 335, startPoint y: 321, endPoint x: 243, endPoint y: 315, distance: 92.4
click at [229, 315] on div "Edit income details Display name VA benefits Income type [DEMOGRAPHIC_DATA] wor…" at bounding box center [410, 206] width 821 height 412
type input "$ 45,976"
click at [279, 395] on div "Save" at bounding box center [285, 401] width 18 height 13
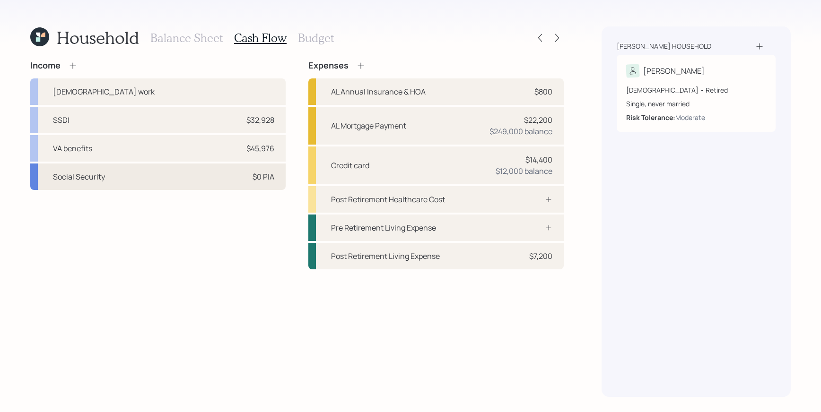
click at [244, 181] on div "Social Security $0 PIA" at bounding box center [157, 177] width 255 height 26
select select "9"
click at [219, 186] on div "Social Security $0 PIA" at bounding box center [157, 177] width 255 height 26
select select "9"
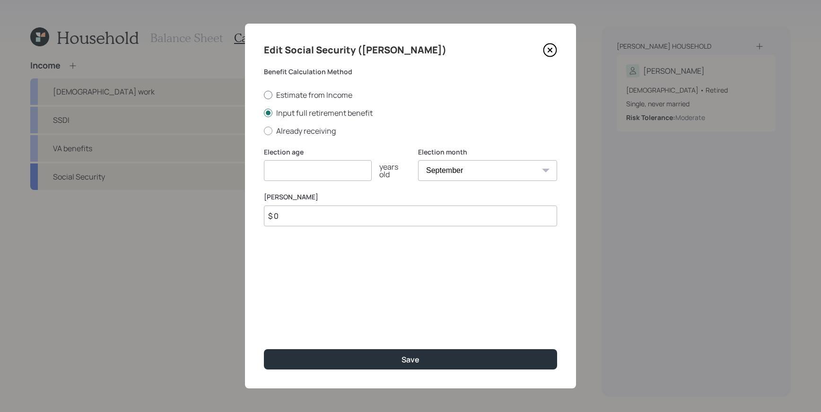
click at [267, 95] on div at bounding box center [268, 95] width 9 height 9
click at [264, 95] on input "Estimate from Income" at bounding box center [263, 95] width 0 height 0
radio input "true"
click at [427, 370] on div "Edit Social Security ([PERSON_NAME]) Benefit Calculation Method Estimate from I…" at bounding box center [410, 206] width 331 height 365
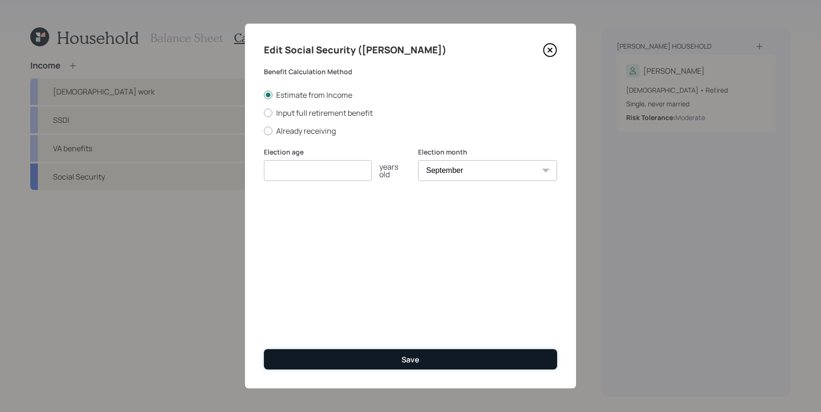
click at [434, 367] on button "Save" at bounding box center [410, 359] width 293 height 20
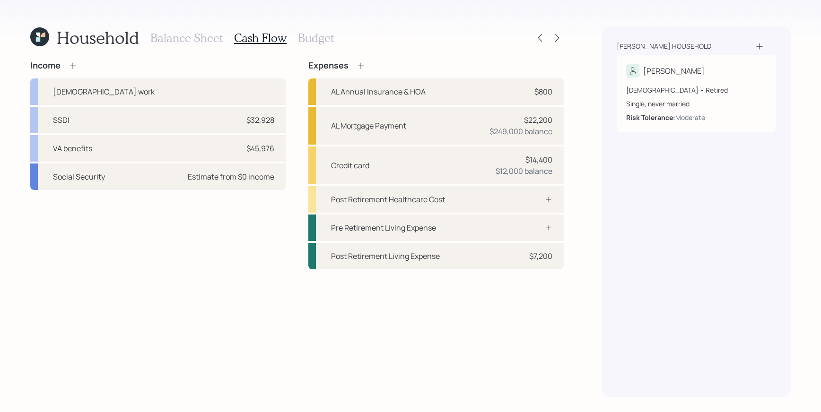
click at [323, 36] on h3 "Budget" at bounding box center [316, 38] width 36 height 14
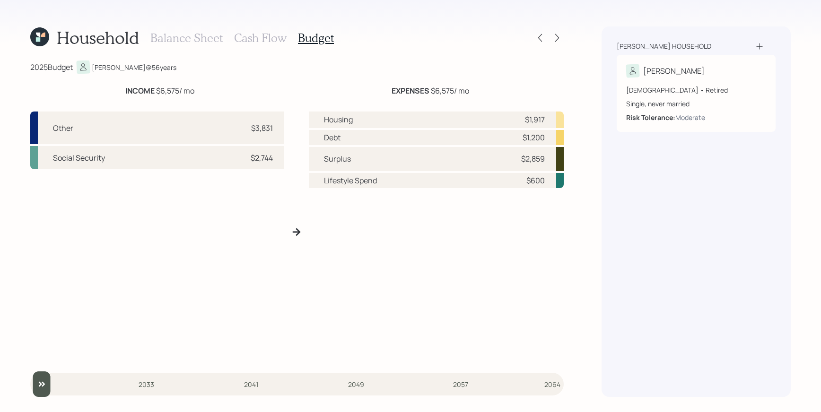
click at [265, 34] on h3 "Cash Flow" at bounding box center [260, 38] width 52 height 14
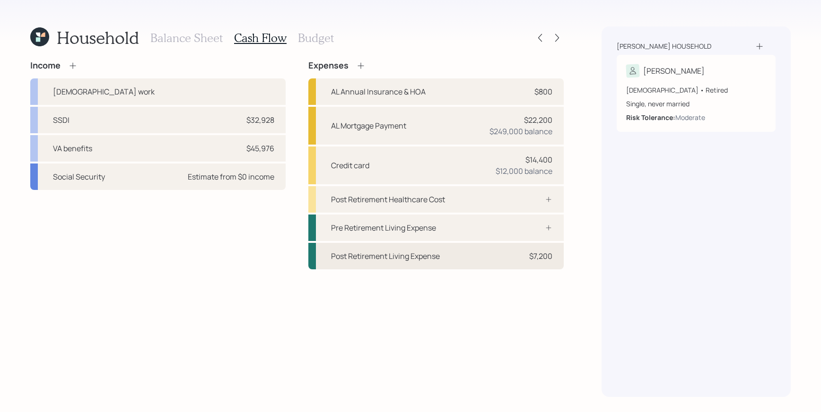
click at [466, 265] on div "Post Retirement Living Expense $7,200" at bounding box center [435, 256] width 255 height 26
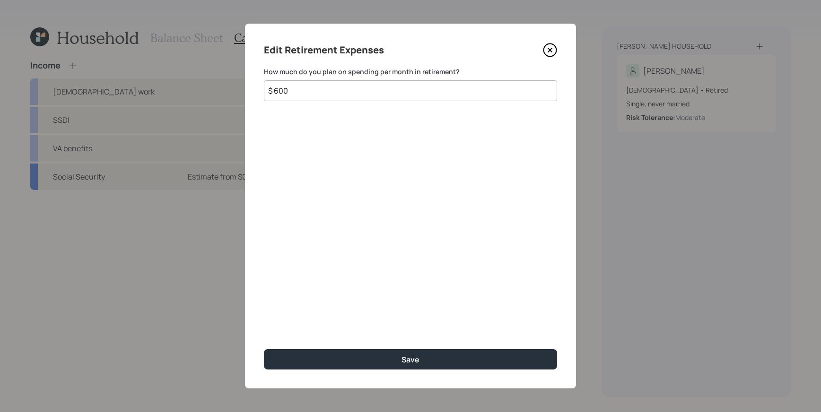
click at [306, 90] on input "$ 600" at bounding box center [410, 90] width 293 height 21
type input "$ 800"
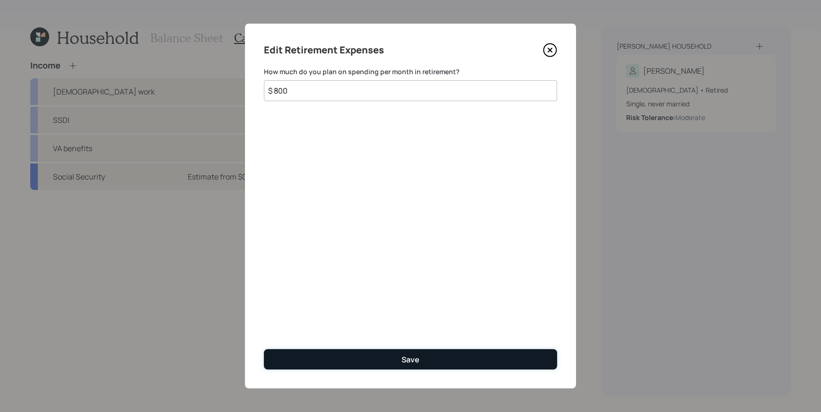
click at [447, 353] on button "Save" at bounding box center [410, 359] width 293 height 20
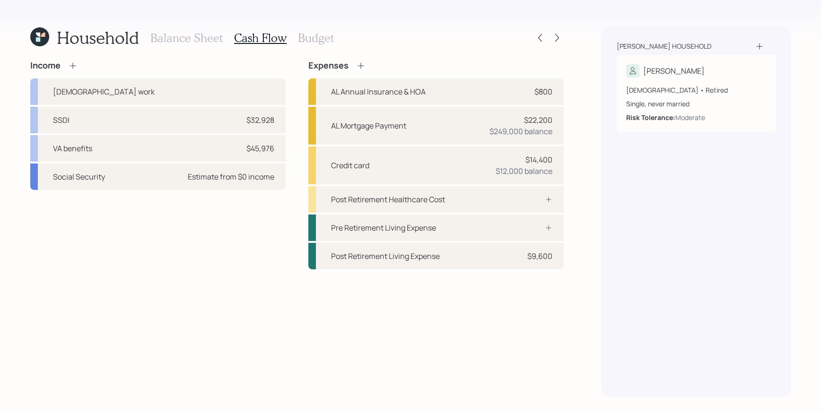
click at [334, 32] on div "Household Balance Sheet Cash Flow Budget" at bounding box center [296, 37] width 533 height 23
click at [319, 35] on h3 "Budget" at bounding box center [316, 38] width 36 height 14
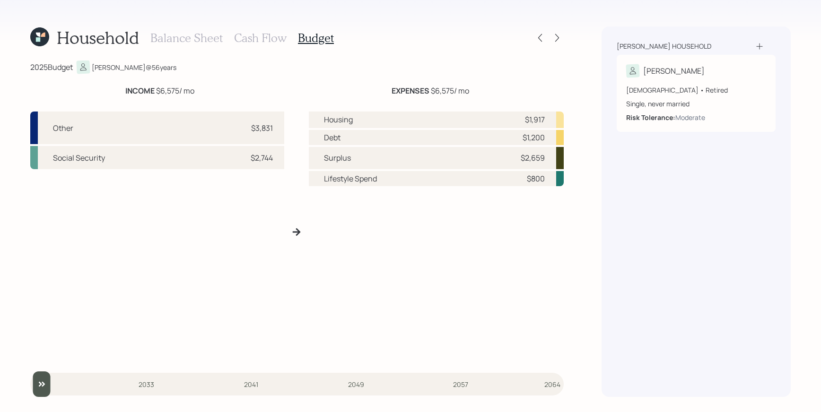
click at [251, 41] on h3 "Cash Flow" at bounding box center [260, 38] width 52 height 14
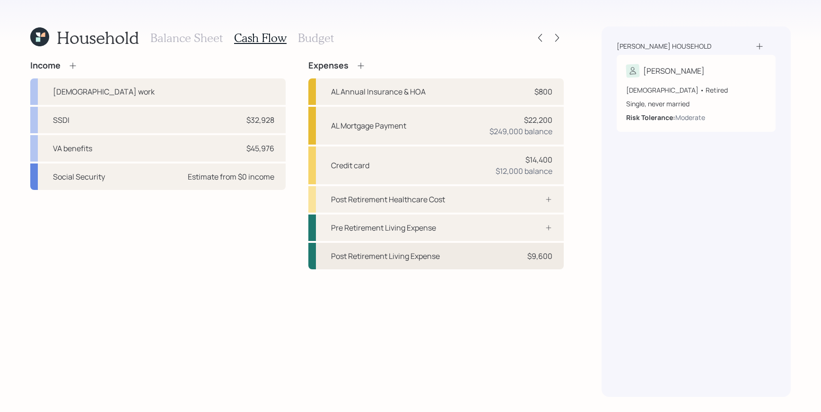
click at [506, 255] on div "Post Retirement Living Expense $9,600" at bounding box center [435, 256] width 255 height 26
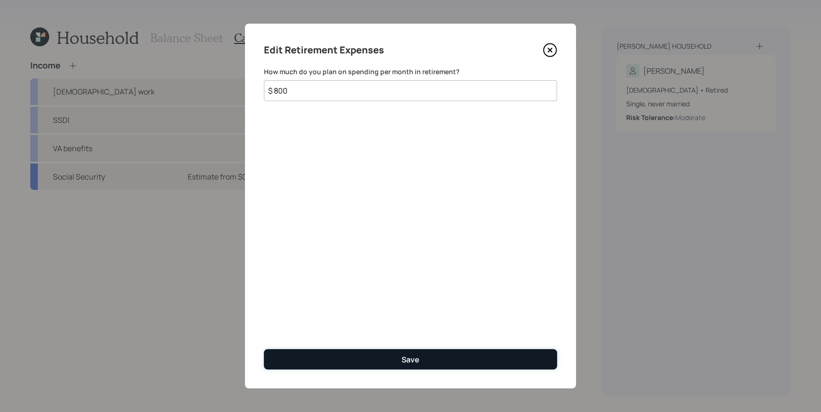
click at [378, 357] on button "Save" at bounding box center [410, 359] width 293 height 20
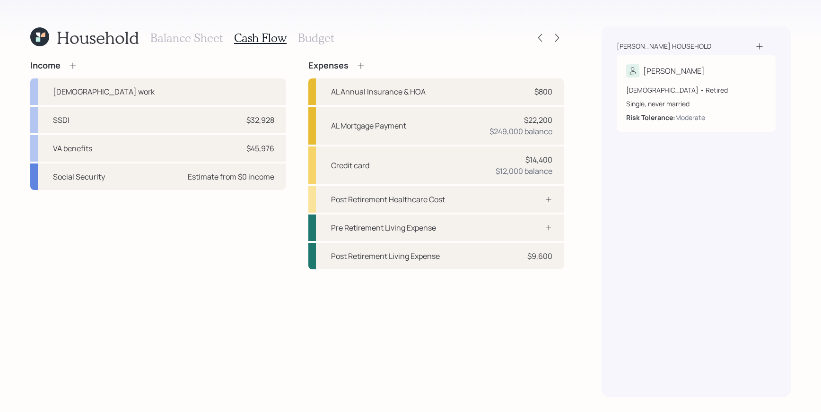
click at [307, 37] on h3 "Budget" at bounding box center [316, 38] width 36 height 14
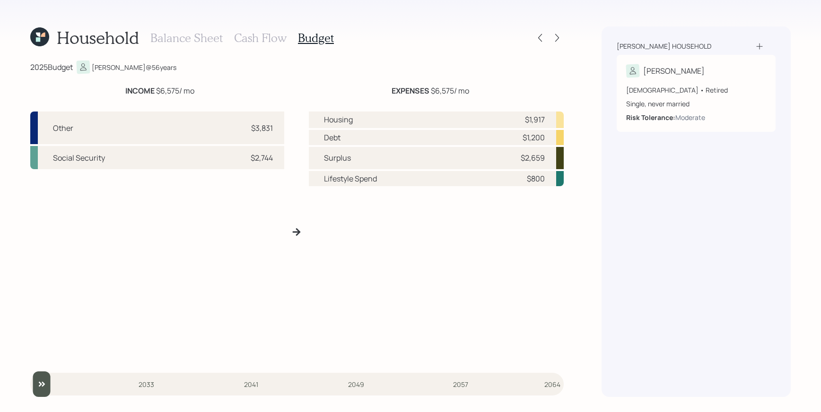
click at [298, 229] on icon at bounding box center [296, 231] width 9 height 9
click at [296, 231] on icon at bounding box center [296, 231] width 9 height 9
click at [553, 33] on icon at bounding box center [556, 37] width 9 height 9
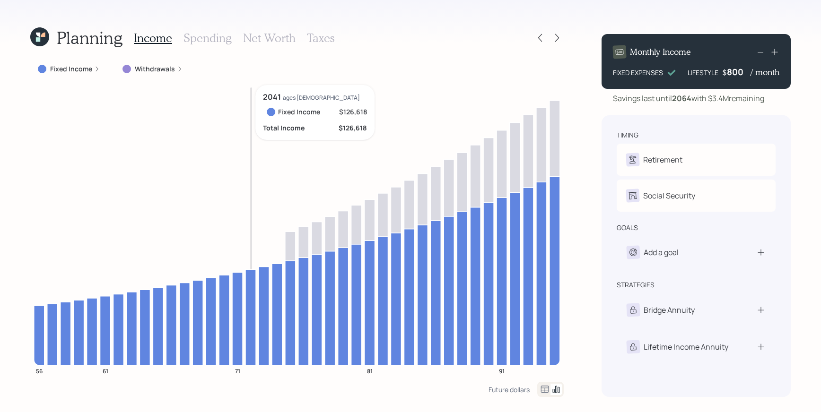
click at [257, 303] on icon "56 61 71 81 91" at bounding box center [296, 233] width 533 height 297
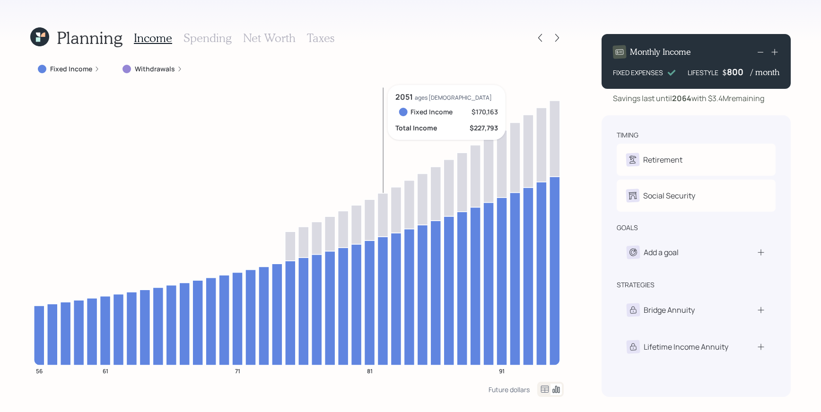
click at [383, 224] on icon at bounding box center [382, 214] width 10 height 43
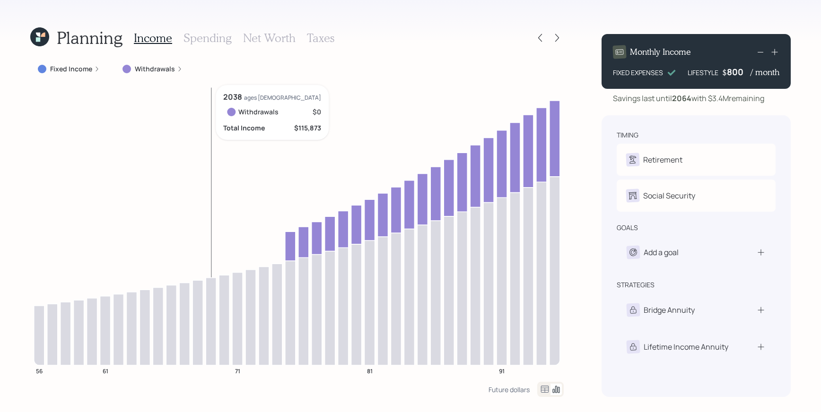
click at [216, 316] on icon "56 61 71 81 91" at bounding box center [296, 233] width 533 height 297
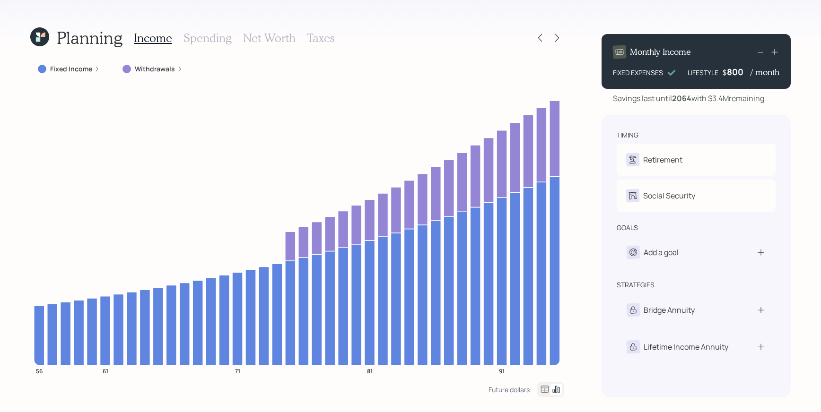
click at [207, 33] on h3 "Spending" at bounding box center [207, 38] width 48 height 14
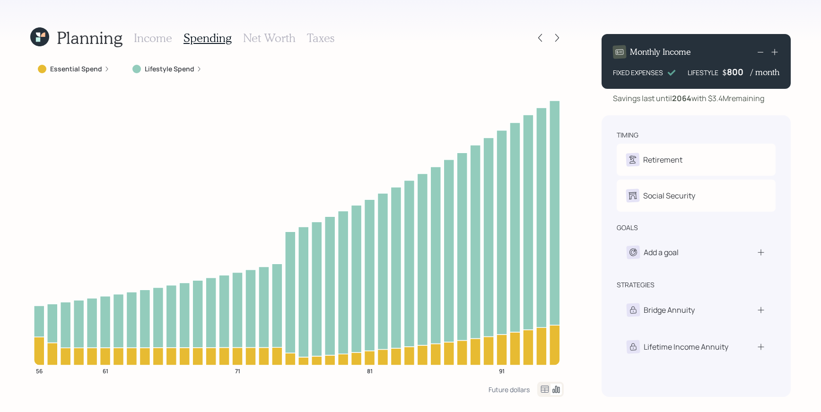
click at [151, 40] on h3 "Income" at bounding box center [153, 38] width 38 height 14
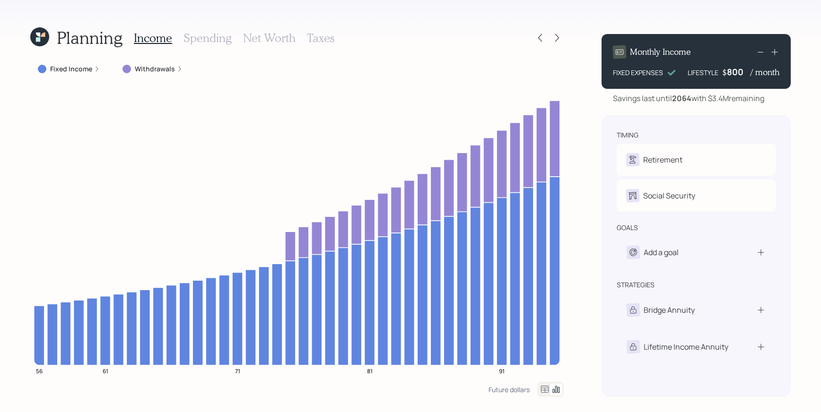
click at [94, 66] on icon at bounding box center [97, 69] width 6 height 6
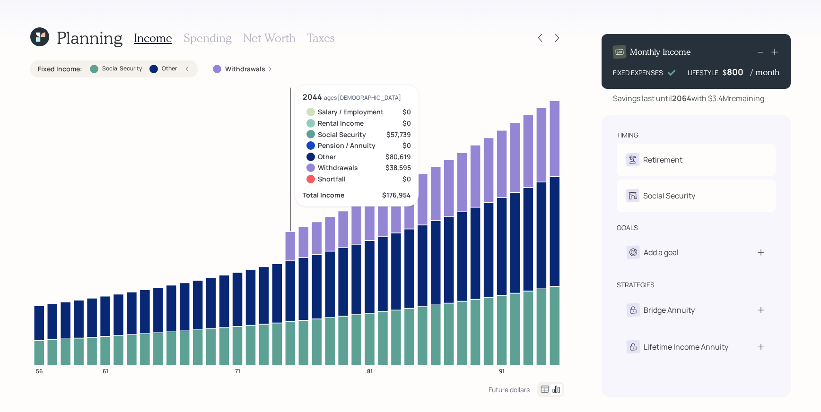
click at [293, 239] on icon at bounding box center [290, 246] width 10 height 29
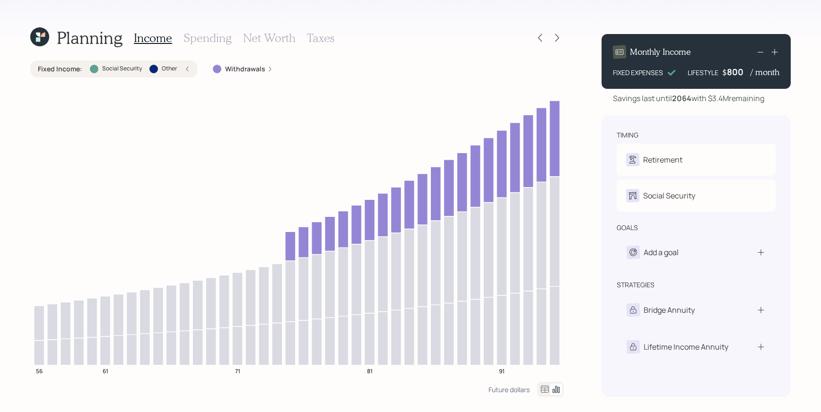
click at [191, 33] on h3 "Spending" at bounding box center [207, 38] width 48 height 14
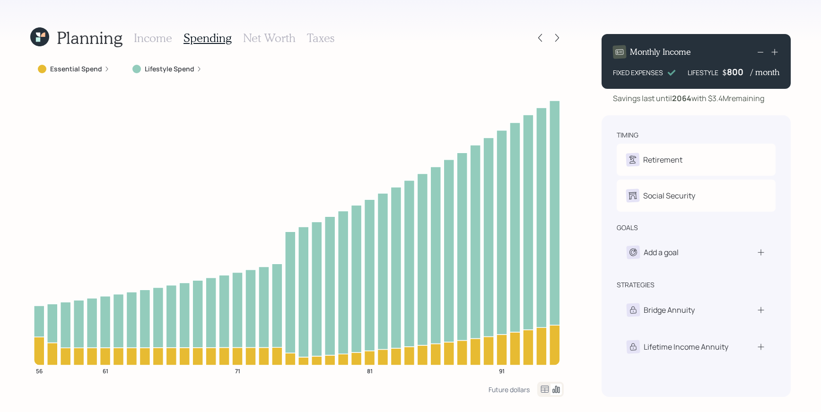
drag, startPoint x: 191, startPoint y: 33, endPoint x: 252, endPoint y: 61, distance: 67.1
click at [206, 35] on h3 "Spending" at bounding box center [207, 38] width 48 height 14
click at [245, 79] on div "Essential Spend Lifestyle Spend 56 61 71 81 91" at bounding box center [296, 221] width 533 height 321
click at [177, 72] on label "Lifestyle Spend" at bounding box center [170, 68] width 50 height 9
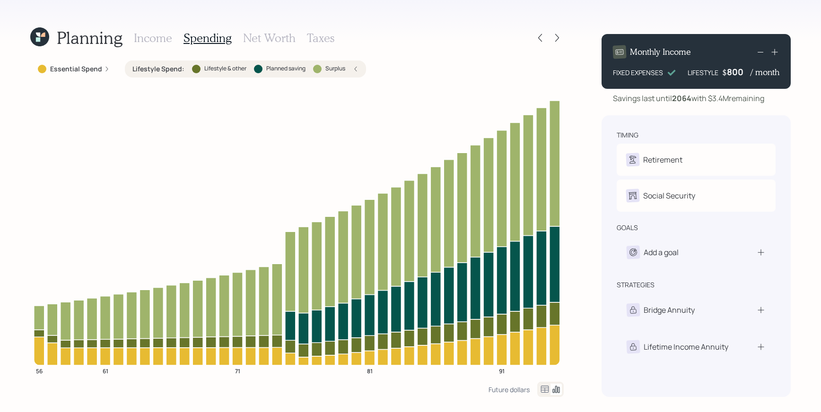
click at [743, 73] on div "800" at bounding box center [739, 71] width 24 height 11
click at [166, 38] on h3 "Income" at bounding box center [153, 38] width 38 height 14
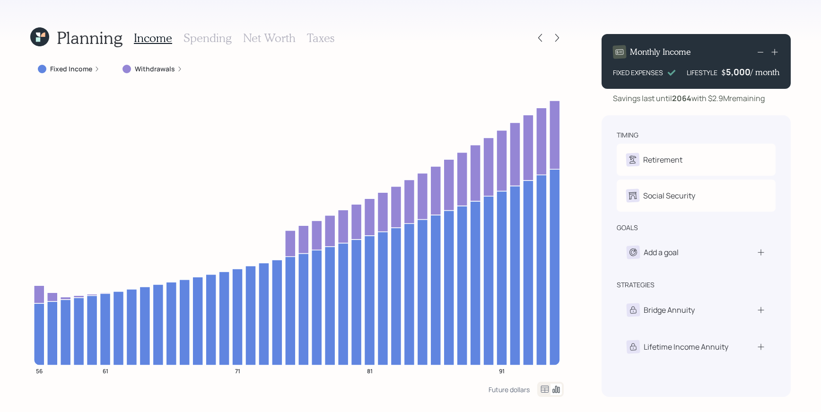
click at [747, 75] on div "5,000" at bounding box center [738, 71] width 25 height 11
drag, startPoint x: 461, startPoint y: 62, endPoint x: 470, endPoint y: 69, distance: 11.7
click at [461, 61] on div "Fixed Income Withdrawals" at bounding box center [296, 69] width 533 height 17
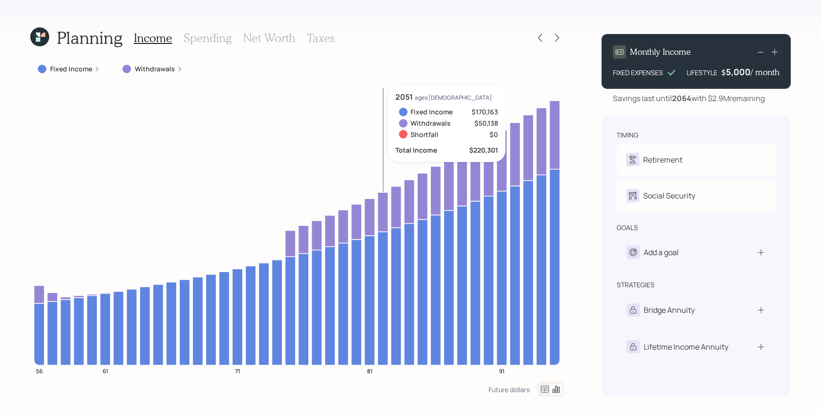
click at [273, 35] on h3 "Net Worth" at bounding box center [269, 38] width 52 height 14
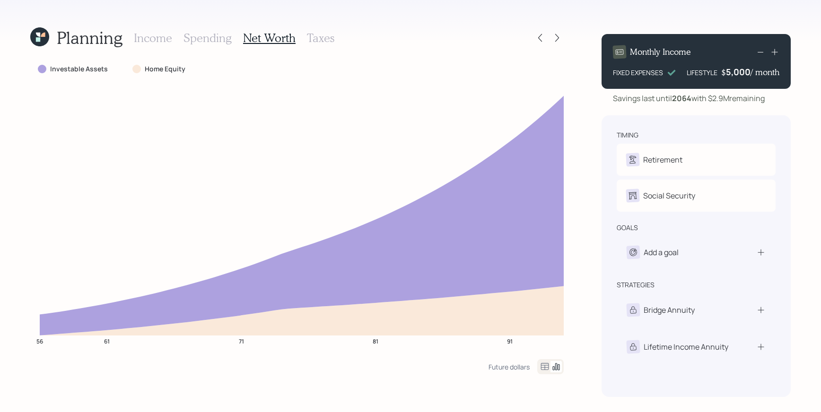
click at [326, 35] on h3 "Taxes" at bounding box center [320, 38] width 27 height 14
